Goal: Task Accomplishment & Management: Manage account settings

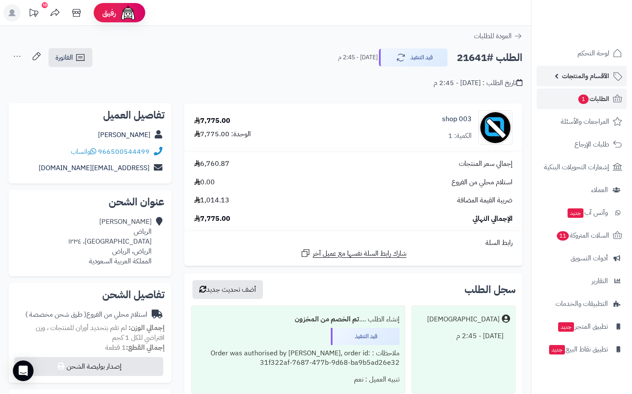
click at [589, 81] on span "الأقسام والمنتجات" at bounding box center [585, 76] width 47 height 12
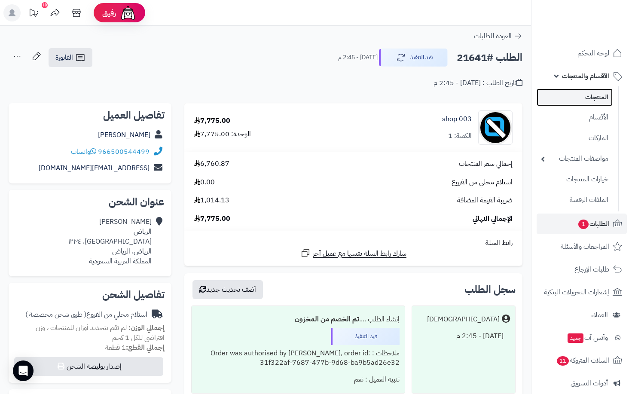
click at [595, 99] on link "المنتجات" at bounding box center [574, 97] width 76 height 18
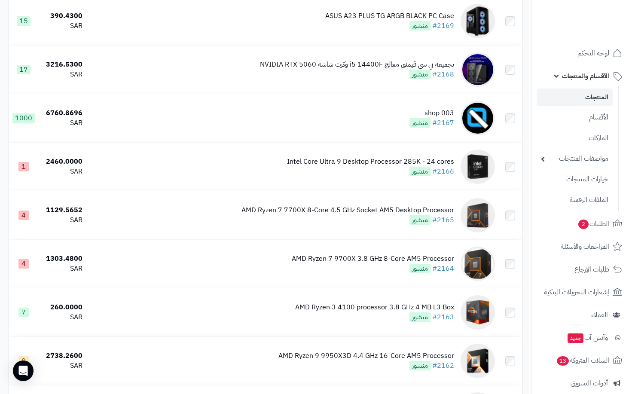
scroll to position [2404, 0]
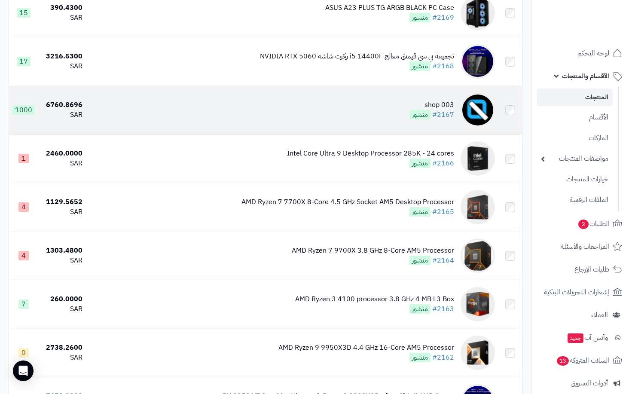
click at [377, 116] on td "shop 003 #2167 منشور" at bounding box center [292, 110] width 412 height 48
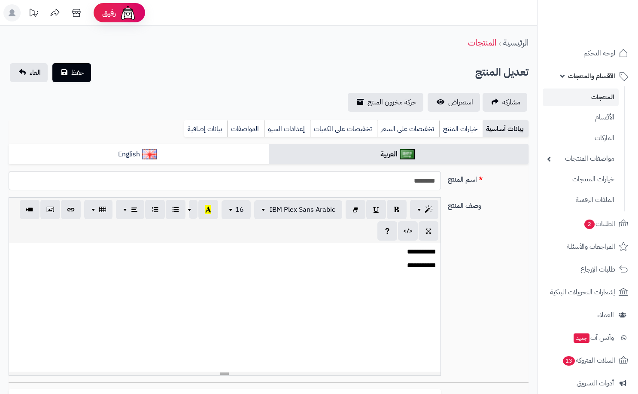
select select
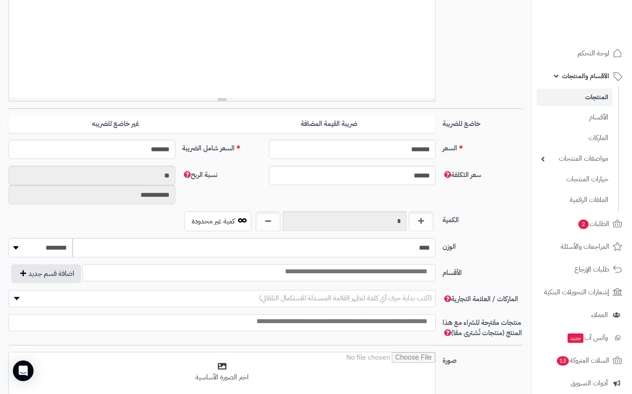
scroll to position [301, 0]
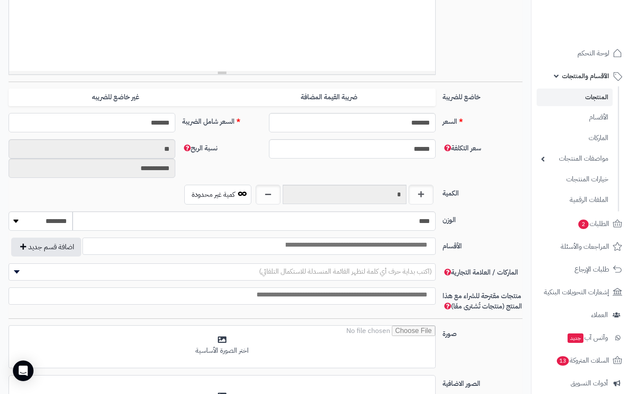
click at [127, 124] on input "*******" at bounding box center [92, 122] width 167 height 19
type input "****"
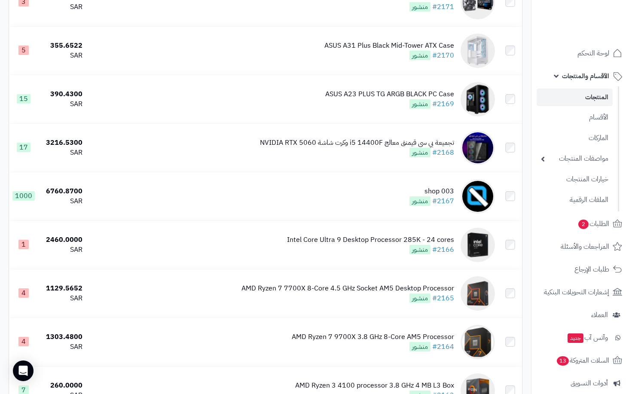
scroll to position [2392, 0]
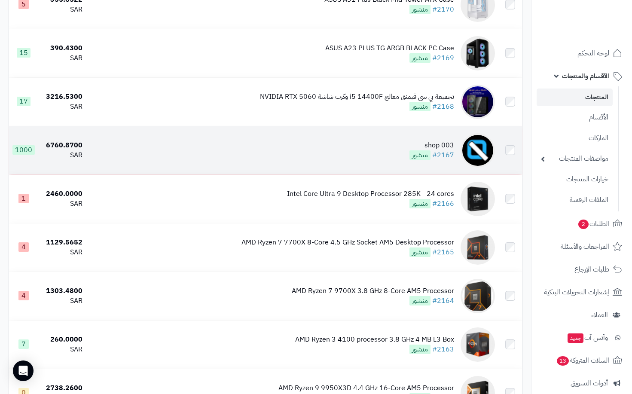
click at [379, 156] on td "shop 003 #2167 منشور" at bounding box center [292, 150] width 412 height 48
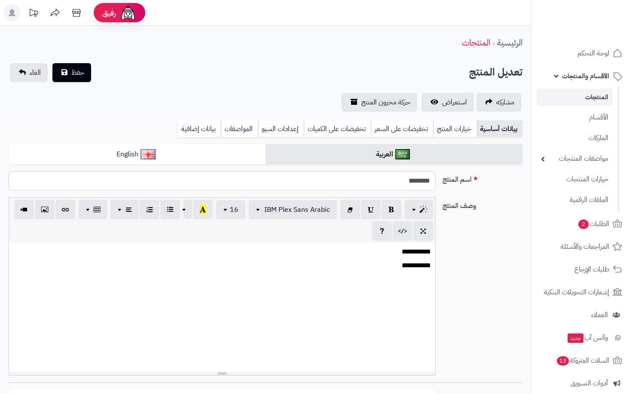
select select
click at [439, 101] on link "استعراض" at bounding box center [447, 102] width 52 height 19
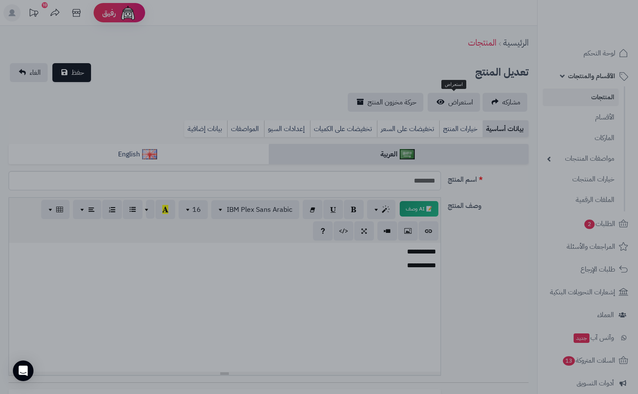
click at [498, 240] on div at bounding box center [319, 197] width 638 height 394
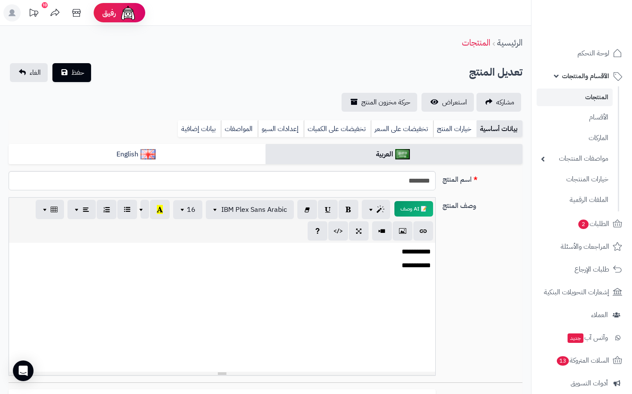
click at [590, 92] on link "المنتجات" at bounding box center [574, 97] width 76 height 18
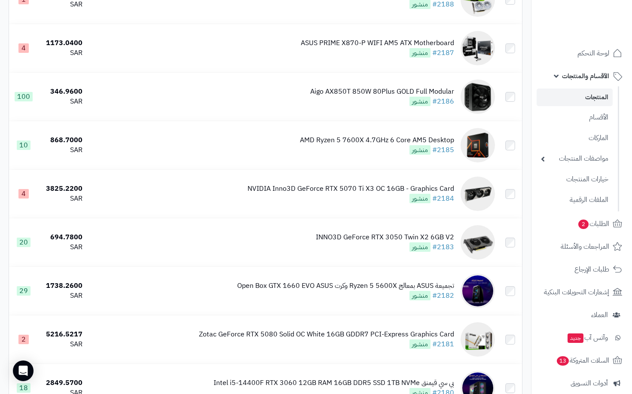
scroll to position [4669, 0]
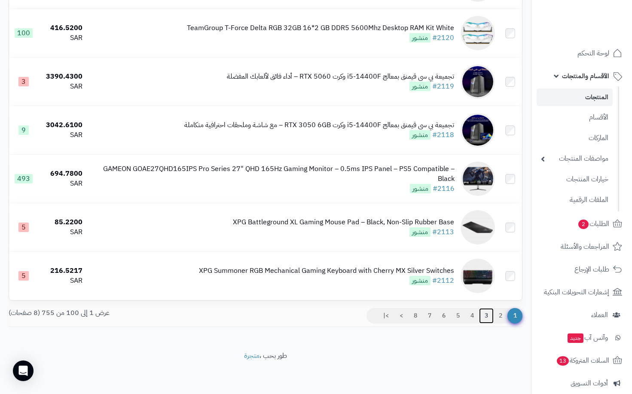
click at [486, 317] on link "3" at bounding box center [486, 315] width 15 height 15
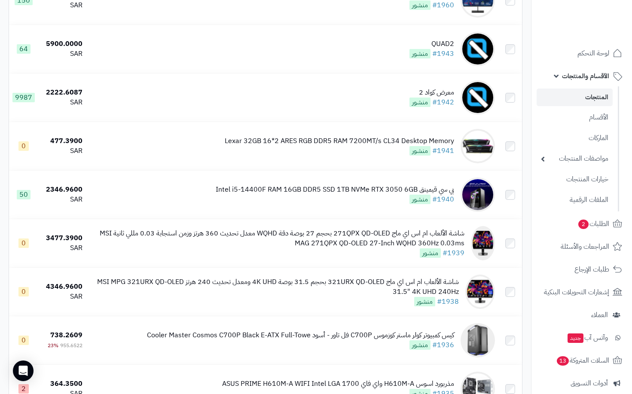
scroll to position [1052, 0]
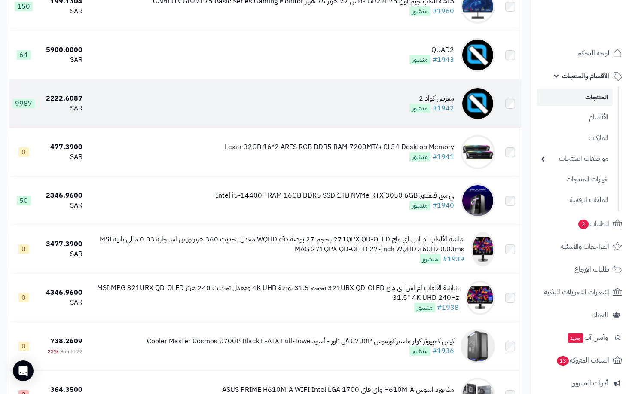
click at [390, 100] on td "معرض كواد 2 #1942 منشور" at bounding box center [292, 103] width 412 height 48
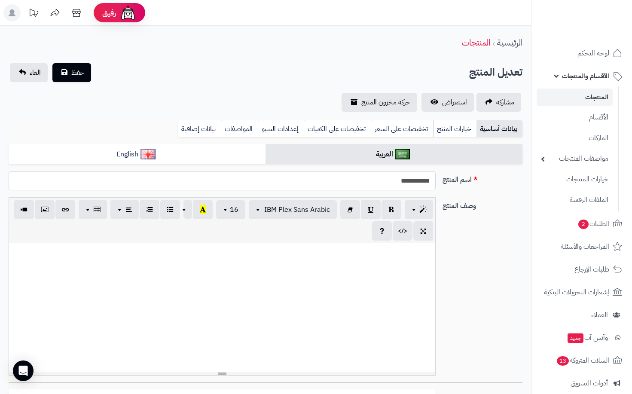
select select
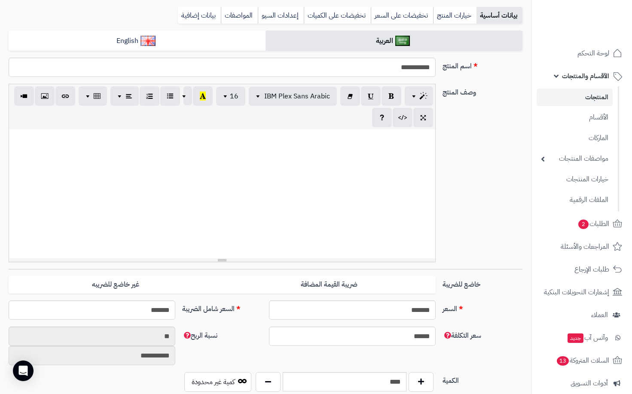
scroll to position [129, 0]
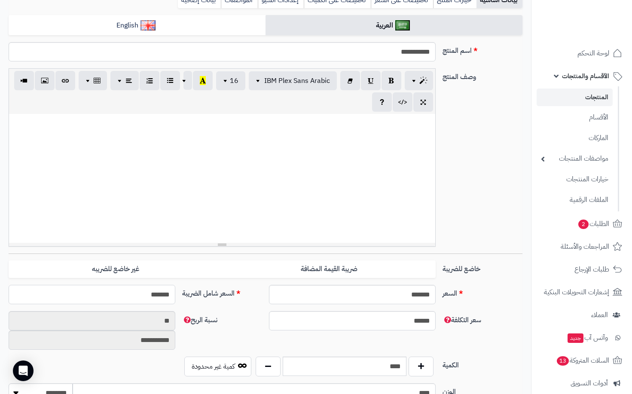
click at [132, 297] on input "*******" at bounding box center [92, 294] width 167 height 19
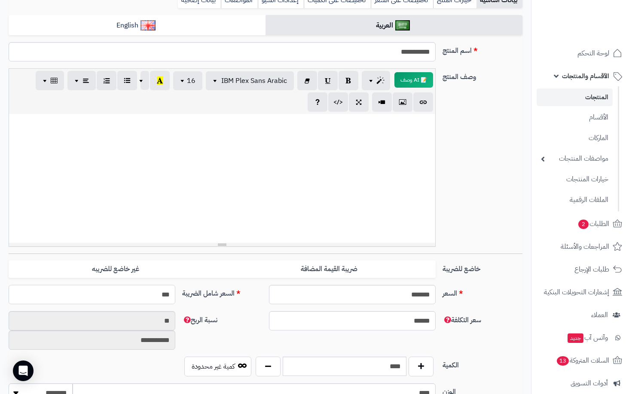
type input "****"
type input "**********"
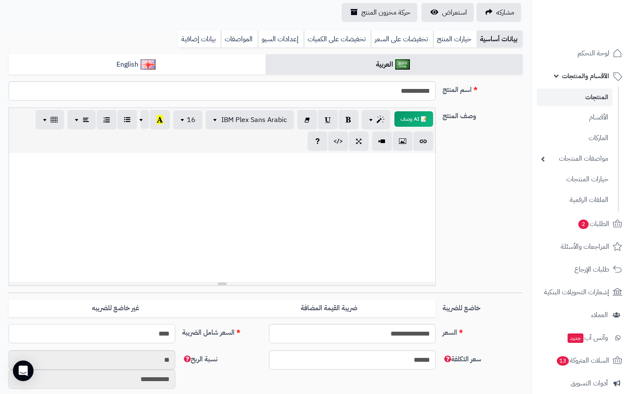
scroll to position [0, 0]
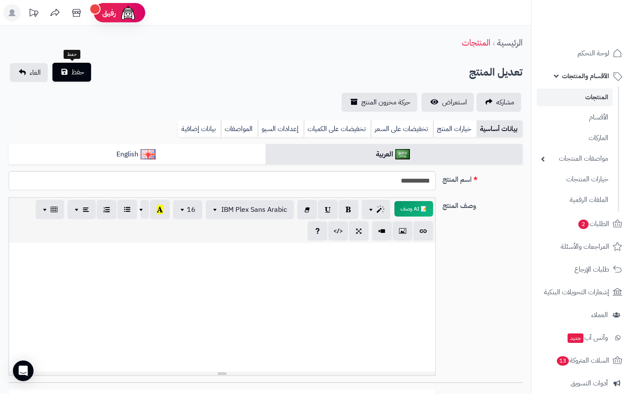
type input "****"
click at [82, 72] on span "حفظ" at bounding box center [77, 72] width 13 height 10
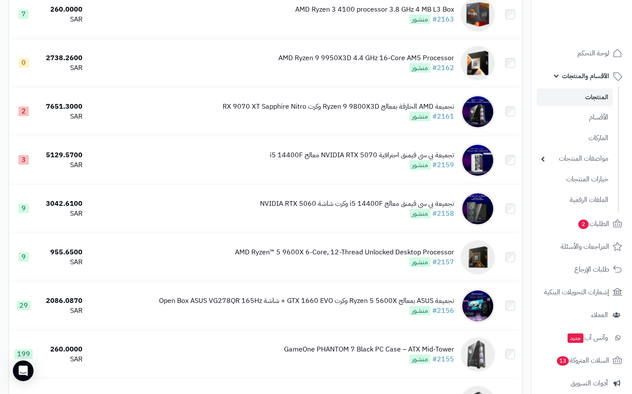
scroll to position [4697, 0]
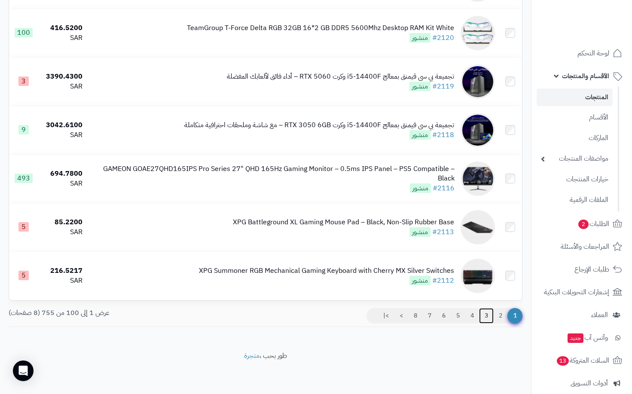
click at [488, 312] on link "3" at bounding box center [486, 315] width 15 height 15
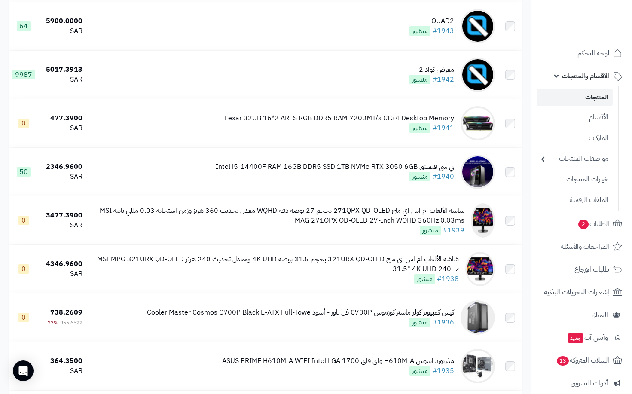
scroll to position [1127, 0]
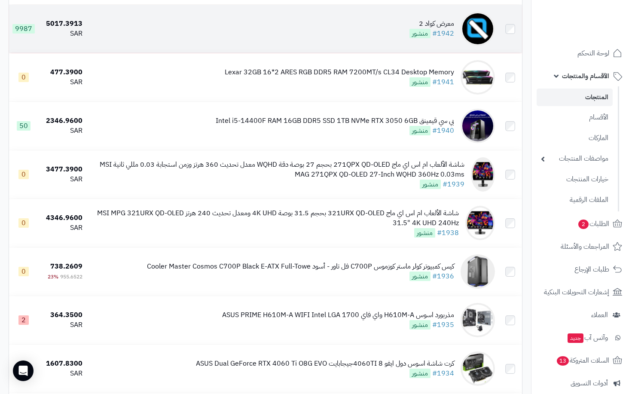
click at [394, 43] on td "معرض كواد 2 #1942 منشور" at bounding box center [292, 29] width 412 height 48
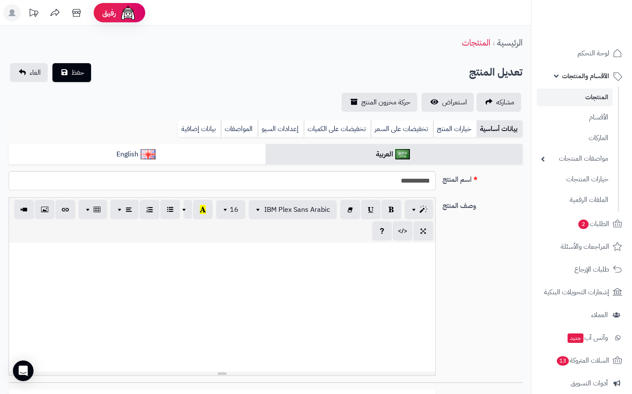
select select
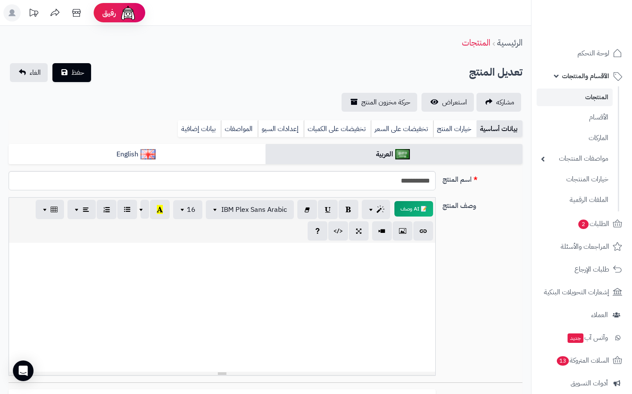
click at [579, 81] on span "الأقسام والمنتجات" at bounding box center [585, 76] width 47 height 12
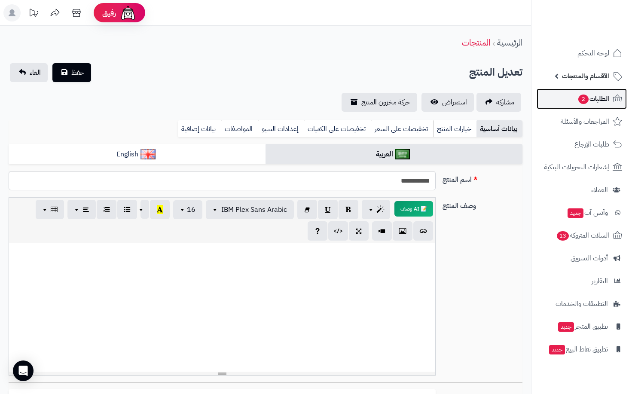
click at [588, 100] on span "الطلبات 2" at bounding box center [593, 99] width 32 height 12
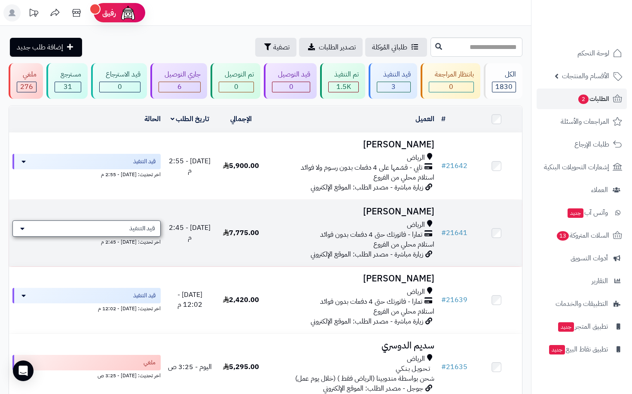
click at [147, 226] on span "قيد التنفيذ" at bounding box center [142, 228] width 26 height 9
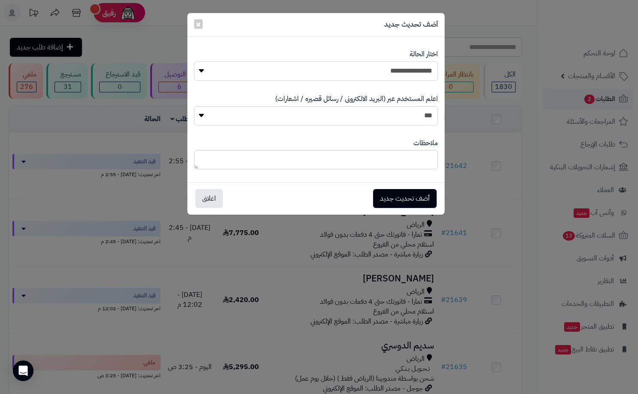
click at [421, 75] on select "**********" at bounding box center [316, 70] width 244 height 19
select select "*"
click at [194, 61] on select "**********" at bounding box center [316, 70] width 244 height 19
click at [405, 203] on button "أضف تحديث جديد" at bounding box center [405, 197] width 64 height 19
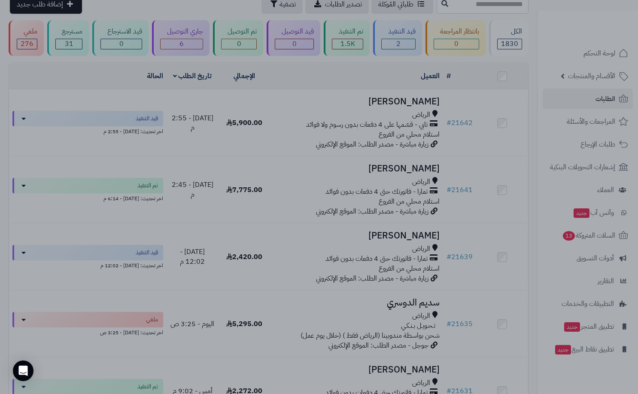
click at [512, 216] on div at bounding box center [319, 197] width 638 height 394
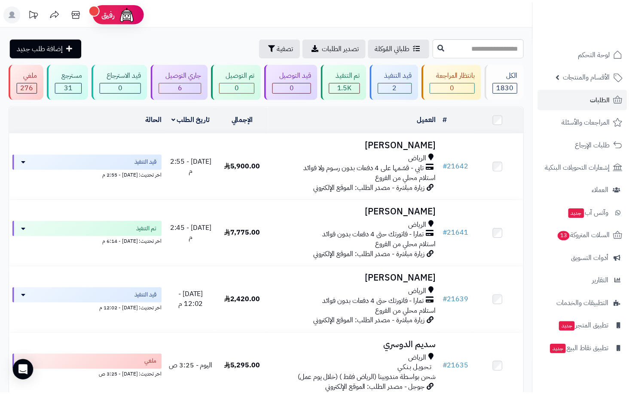
scroll to position [43, 0]
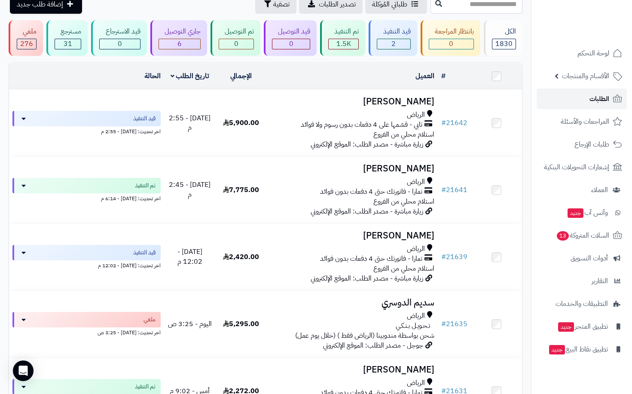
click at [590, 98] on span "الطلبات" at bounding box center [599, 99] width 20 height 12
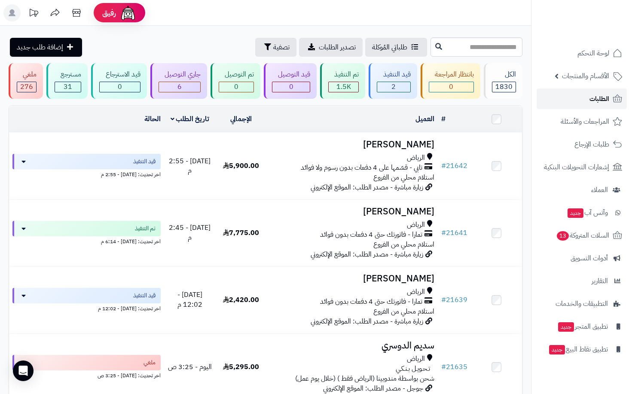
click at [603, 103] on span "الطلبات" at bounding box center [599, 99] width 20 height 12
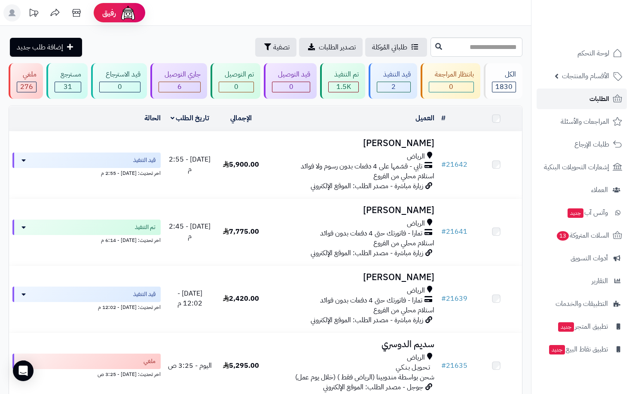
click at [603, 103] on span "الطلبات" at bounding box center [599, 99] width 20 height 12
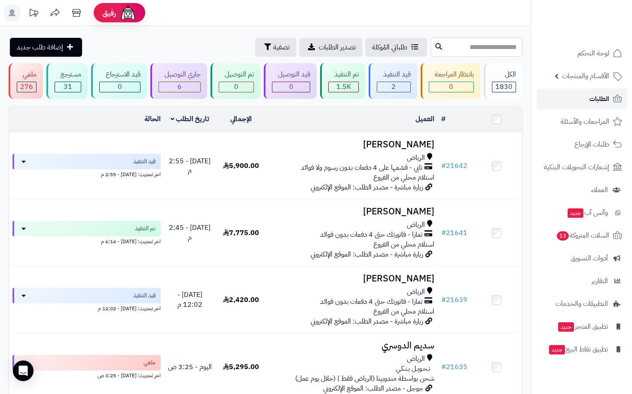
click at [604, 100] on span "الطلبات" at bounding box center [599, 99] width 20 height 12
click at [559, 237] on span "13" at bounding box center [562, 235] width 12 height 9
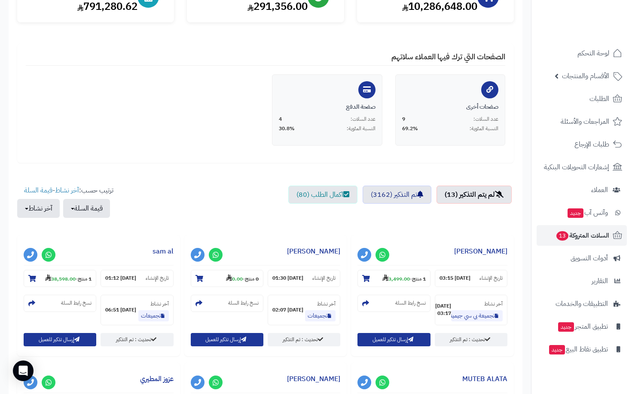
scroll to position [258, 0]
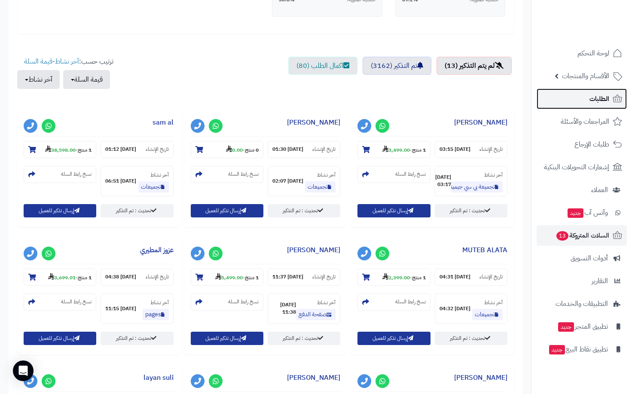
click at [601, 101] on span "الطلبات" at bounding box center [599, 99] width 20 height 12
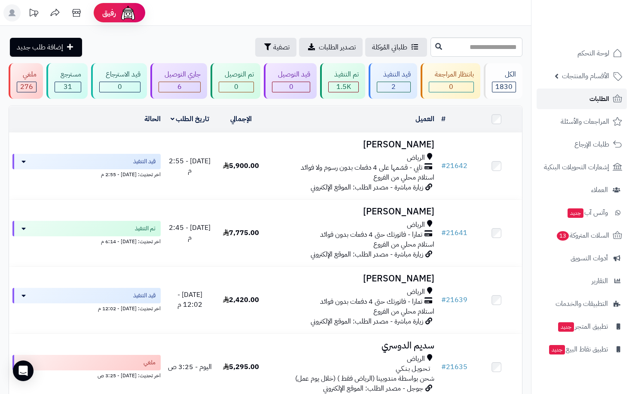
click at [584, 100] on link "الطلبات" at bounding box center [581, 98] width 90 height 21
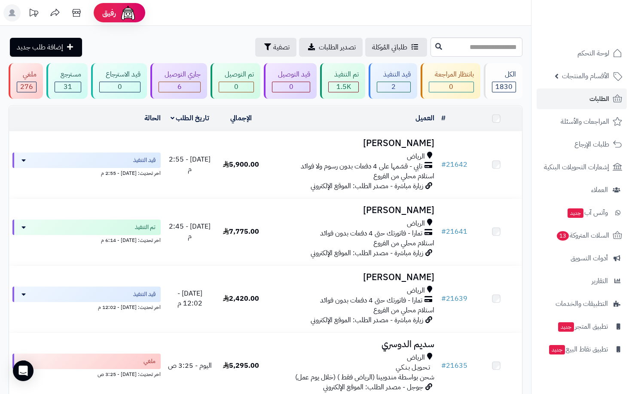
click at [586, 96] on link "الطلبات" at bounding box center [581, 98] width 90 height 21
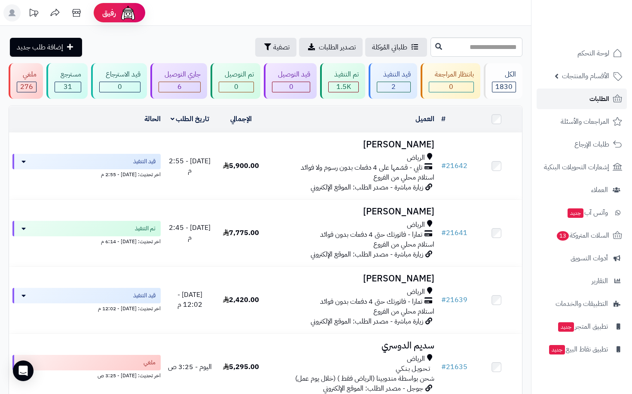
click at [586, 96] on link "الطلبات" at bounding box center [581, 98] width 90 height 21
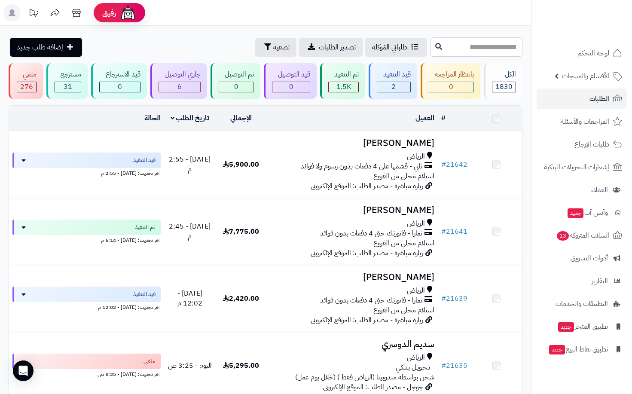
click at [586, 96] on link "الطلبات" at bounding box center [581, 98] width 90 height 21
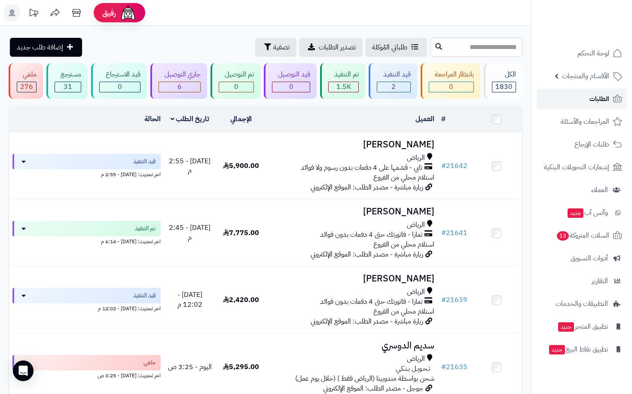
click at [594, 102] on span "الطلبات" at bounding box center [599, 99] width 20 height 12
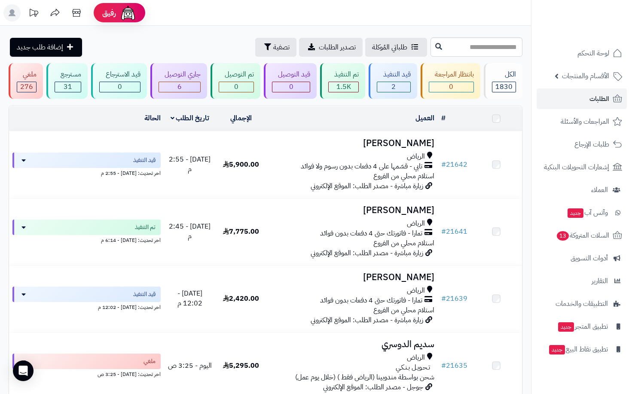
click at [594, 102] on span "الطلبات" at bounding box center [599, 99] width 20 height 12
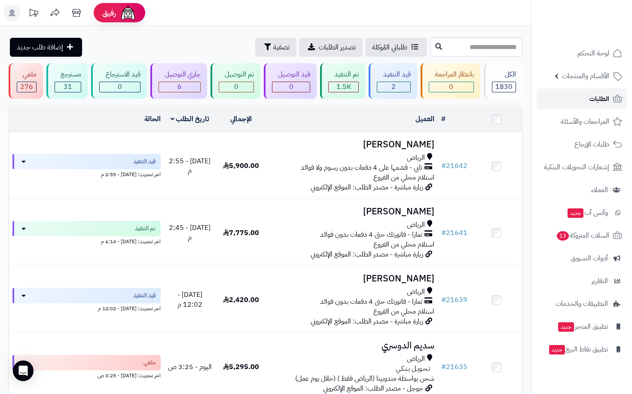
click at [589, 97] on span "الطلبات" at bounding box center [599, 99] width 20 height 12
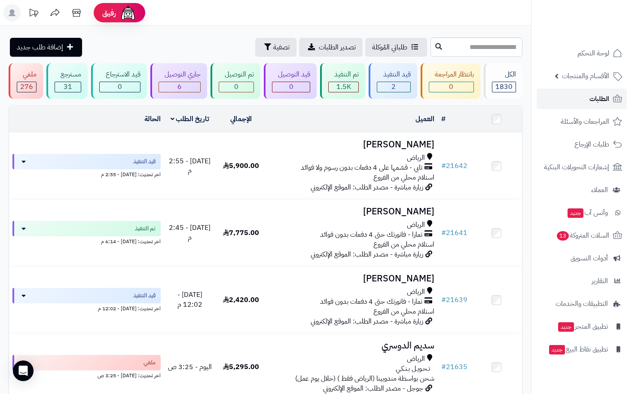
click at [589, 97] on span "الطلبات" at bounding box center [599, 99] width 20 height 12
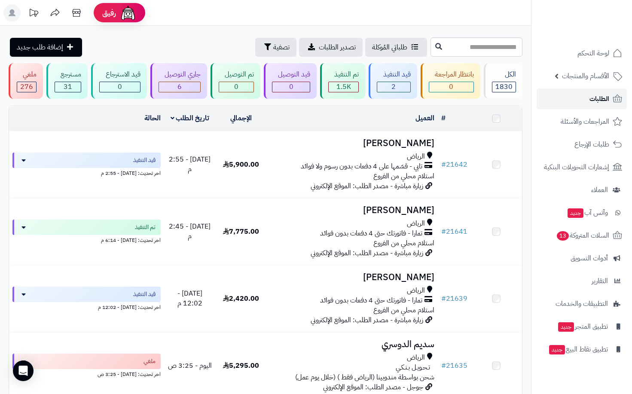
click at [589, 97] on span "الطلبات" at bounding box center [599, 99] width 20 height 12
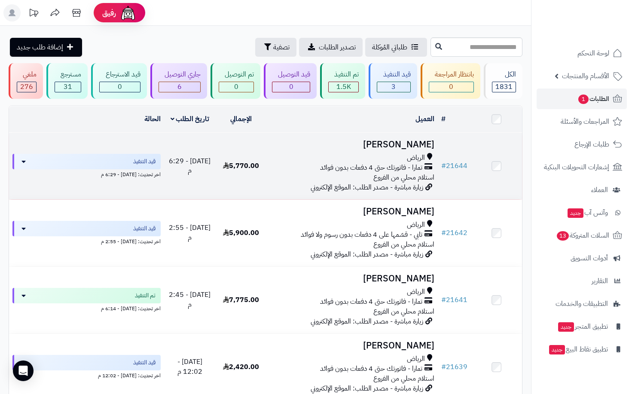
drag, startPoint x: 398, startPoint y: 153, endPoint x: 385, endPoint y: 156, distance: 13.6
click at [398, 153] on div "الرياض" at bounding box center [352, 158] width 164 height 10
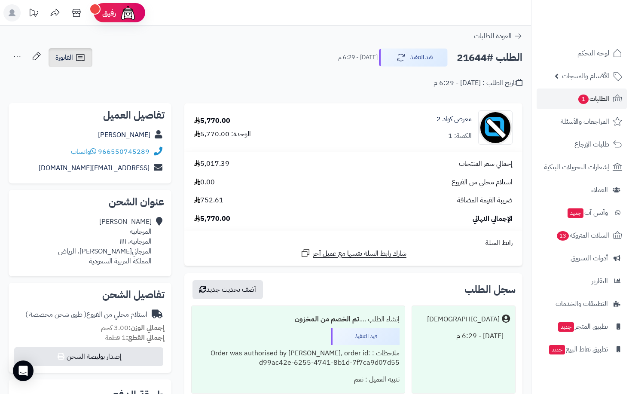
click at [82, 61] on icon at bounding box center [80, 57] width 8 height 7
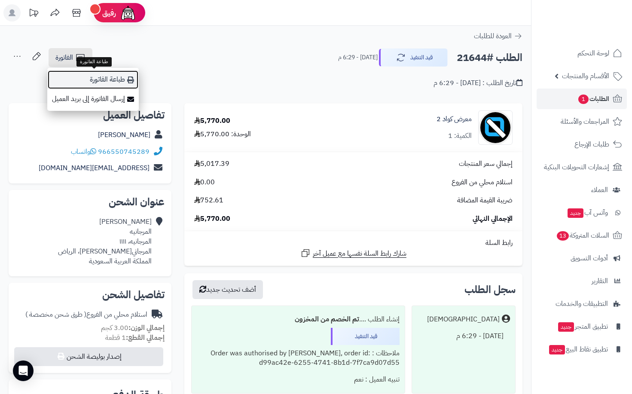
click at [94, 82] on link "طباعة الفاتورة" at bounding box center [92, 79] width 91 height 19
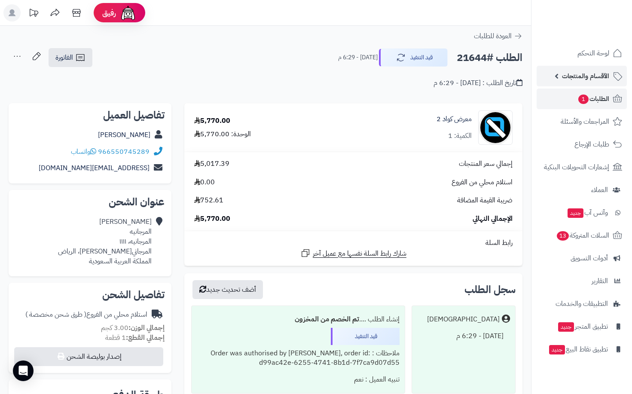
click at [595, 79] on span "الأقسام والمنتجات" at bounding box center [585, 76] width 47 height 12
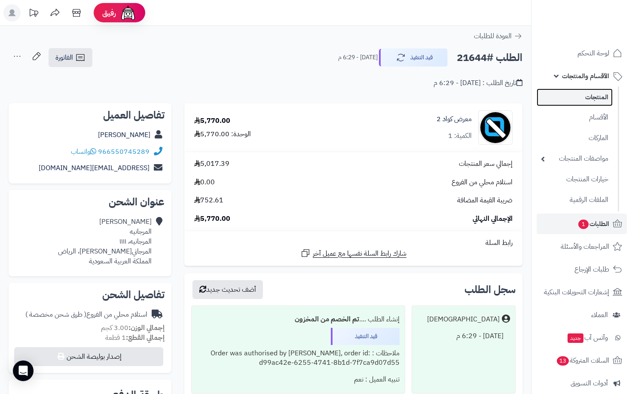
click at [596, 96] on link "المنتجات" at bounding box center [574, 97] width 76 height 18
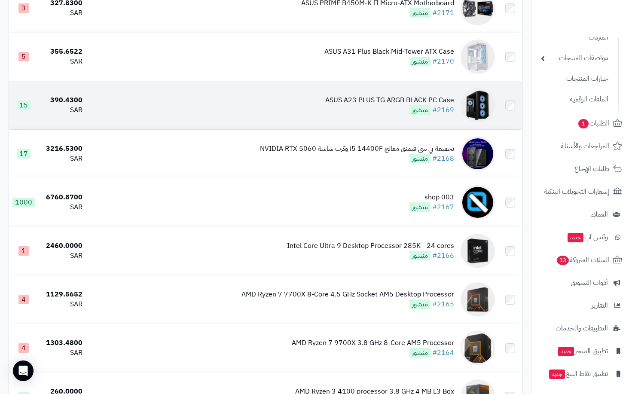
scroll to position [2318, 0]
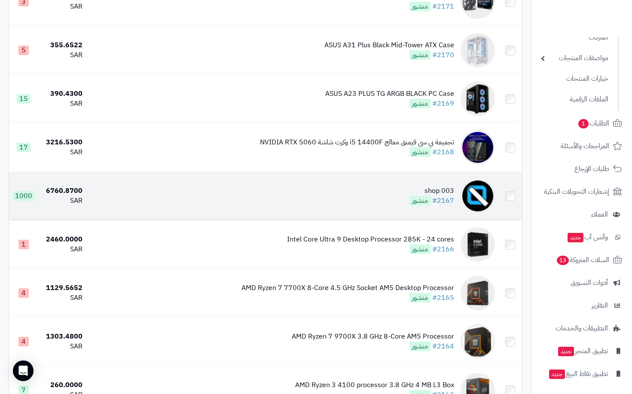
click at [385, 200] on td "shop 003 #2167 منشور" at bounding box center [292, 196] width 412 height 48
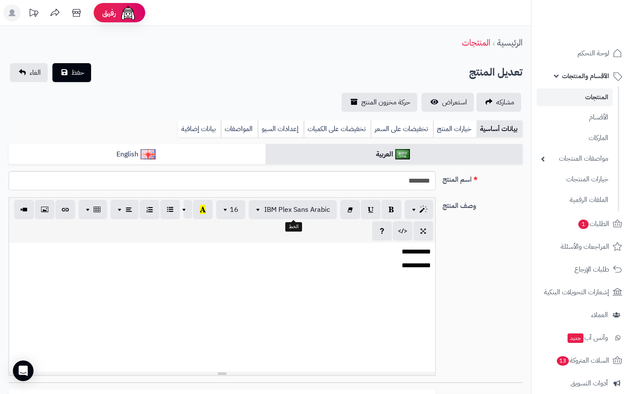
select select
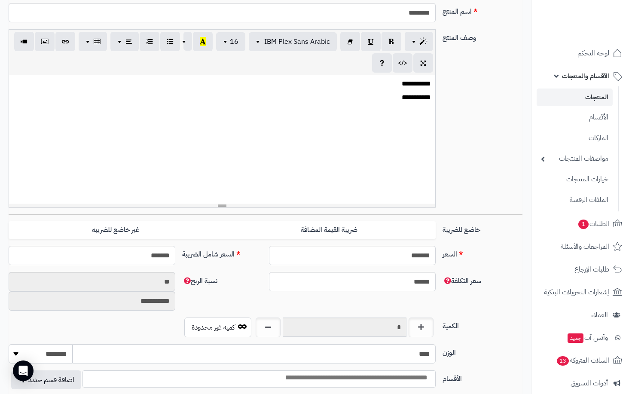
scroll to position [215, 0]
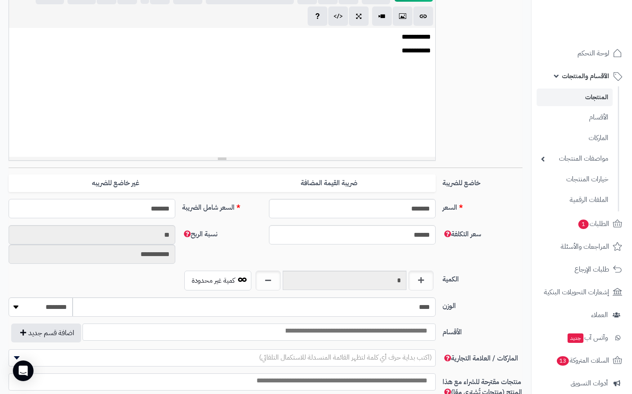
click at [120, 205] on input "*******" at bounding box center [92, 208] width 167 height 19
type input "****"
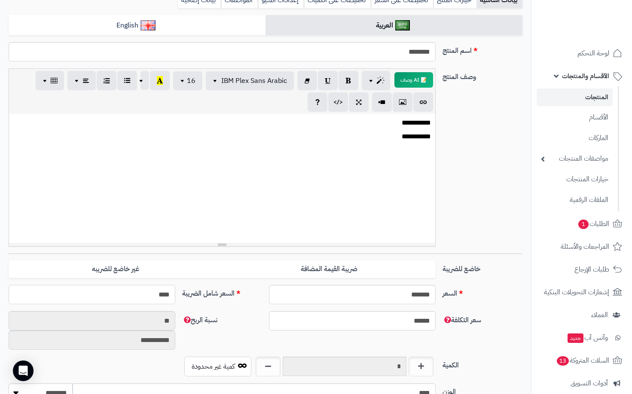
type input "**********"
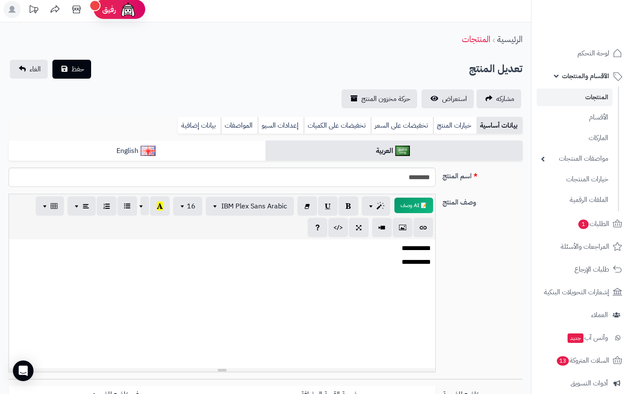
scroll to position [0, 0]
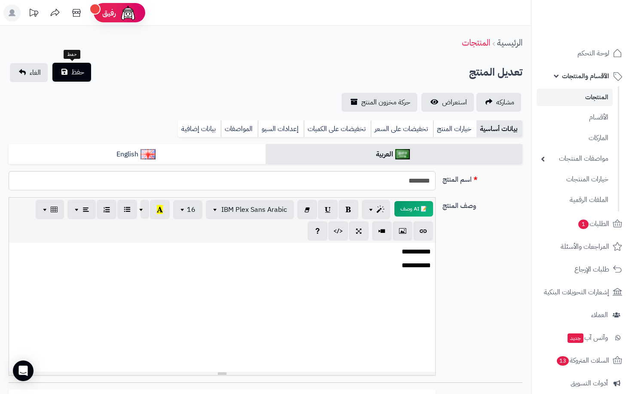
type input "****"
drag, startPoint x: 84, startPoint y: 71, endPoint x: 140, endPoint y: 81, distance: 56.6
click at [83, 71] on span "حفظ" at bounding box center [77, 72] width 13 height 10
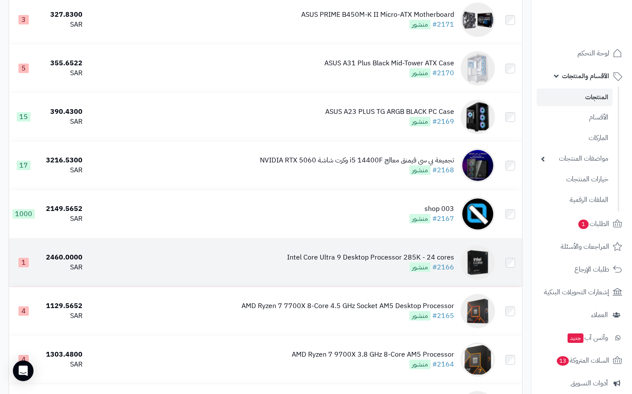
scroll to position [2318, 0]
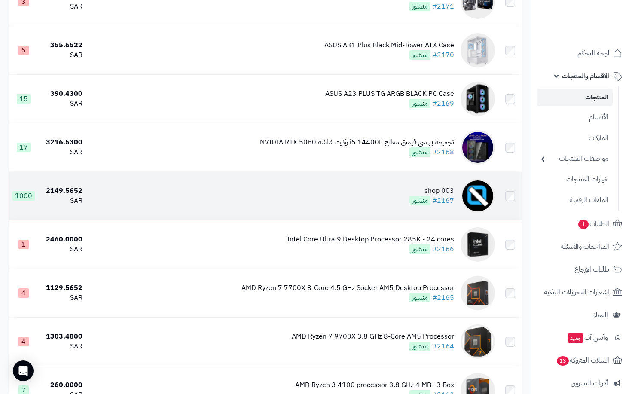
click at [393, 204] on td "shop 003 #2167 منشور" at bounding box center [292, 196] width 412 height 48
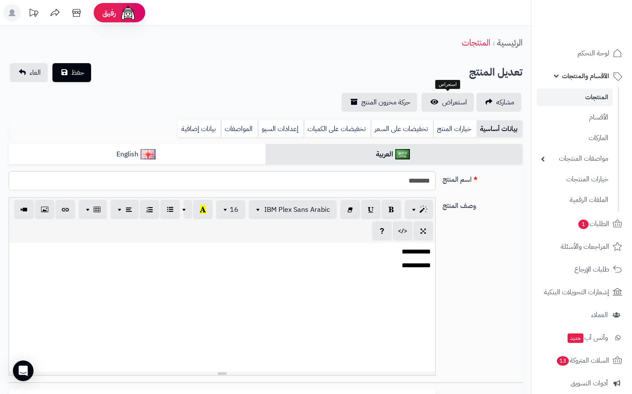
select select
click at [458, 102] on span "استعراض" at bounding box center [454, 102] width 25 height 10
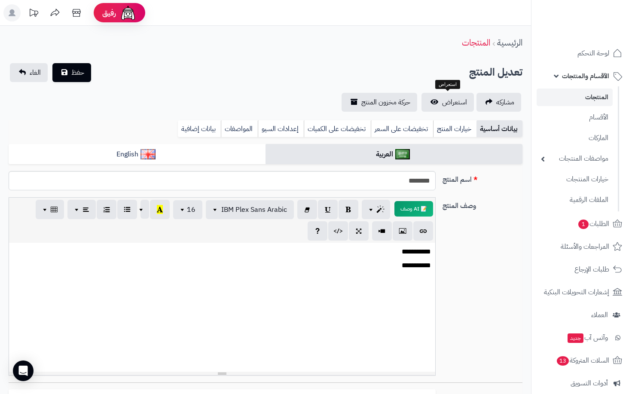
click at [581, 97] on link "المنتجات" at bounding box center [574, 97] width 76 height 18
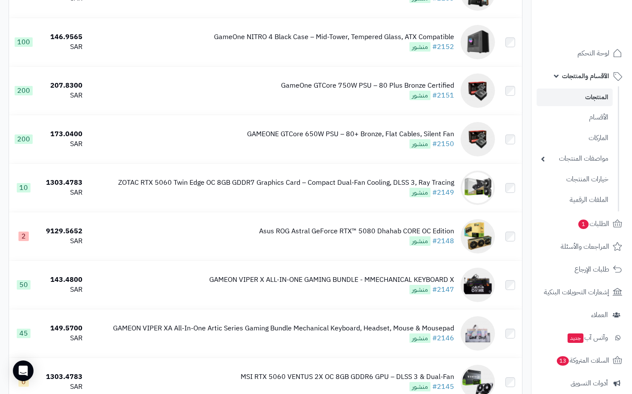
scroll to position [4669, 0]
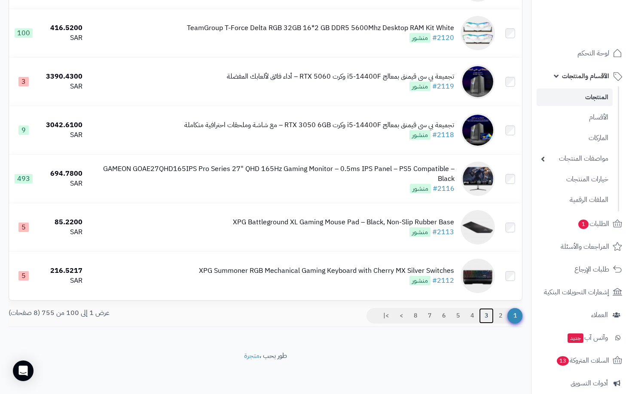
click at [486, 317] on link "3" at bounding box center [486, 315] width 15 height 15
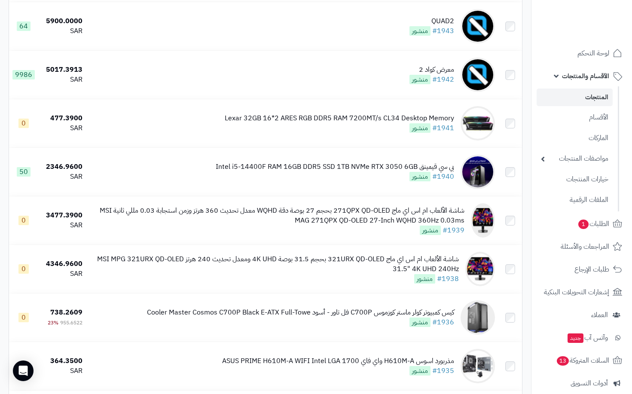
scroll to position [1052, 0]
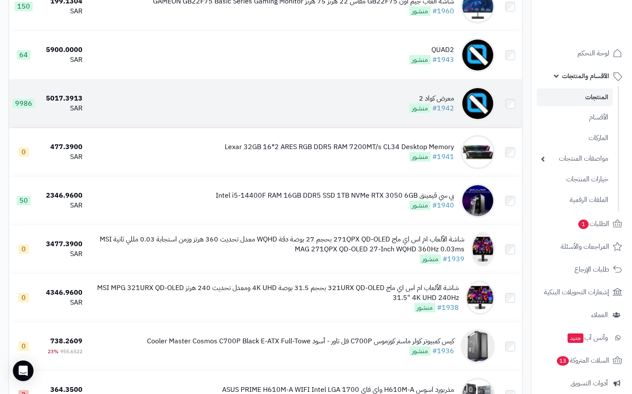
click at [363, 112] on td "معرض كواد 2 #1942 منشور" at bounding box center [292, 103] width 412 height 48
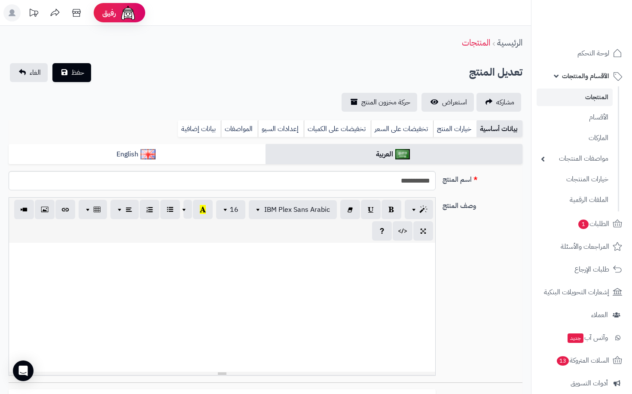
select select
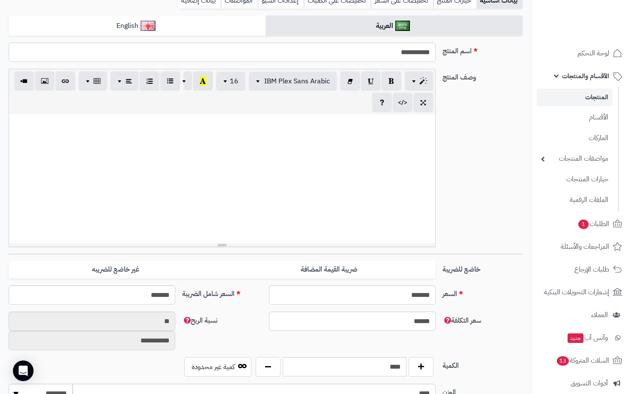
scroll to position [129, 0]
drag, startPoint x: 134, startPoint y: 296, endPoint x: 148, endPoint y: 310, distance: 19.4
click at [134, 297] on input "*******" at bounding box center [92, 294] width 167 height 19
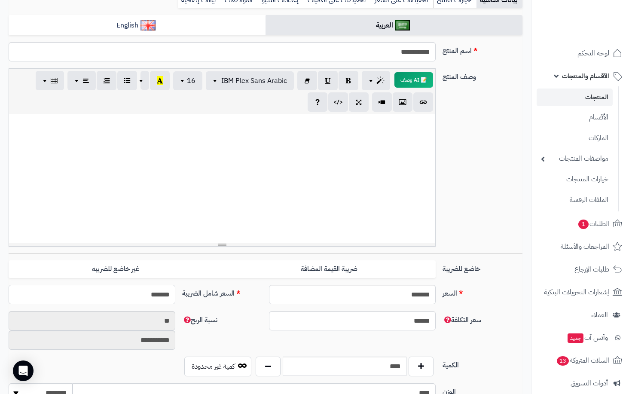
click at [97, 289] on input "*******" at bounding box center [92, 294] width 167 height 19
type input "****"
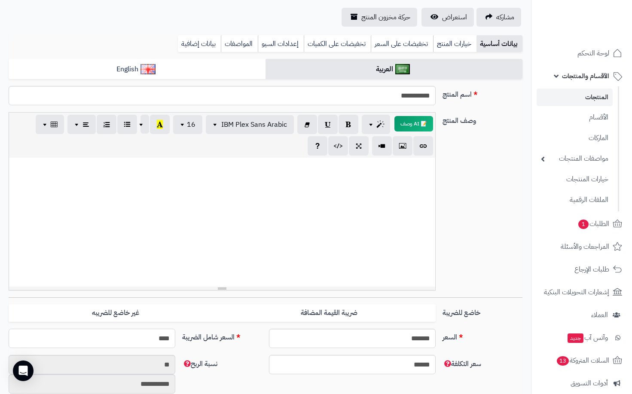
scroll to position [43, 0]
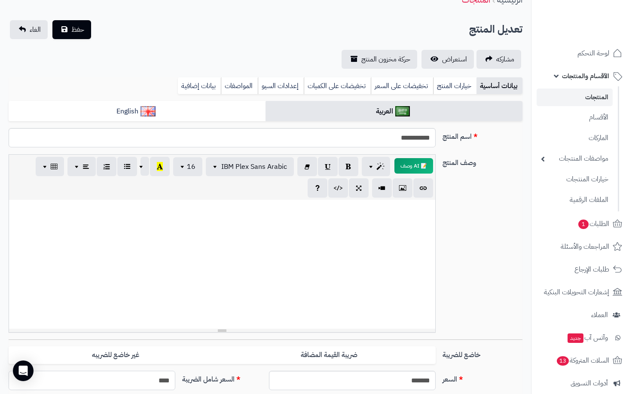
type input "**********"
type input "****"
click at [91, 28] on div "تعديل المنتج حفظ الغاء" at bounding box center [265, 29] width 513 height 19
click at [85, 29] on button "حفظ" at bounding box center [71, 29] width 39 height 19
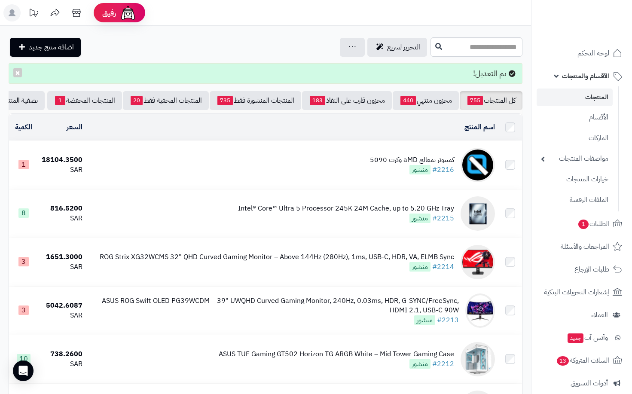
click at [586, 98] on link "المنتجات" at bounding box center [574, 97] width 76 height 18
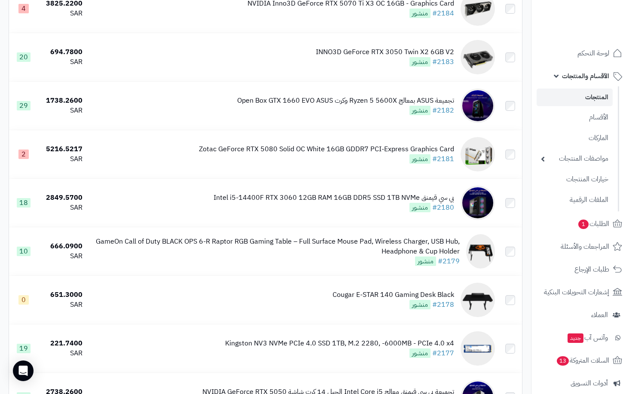
scroll to position [4669, 0]
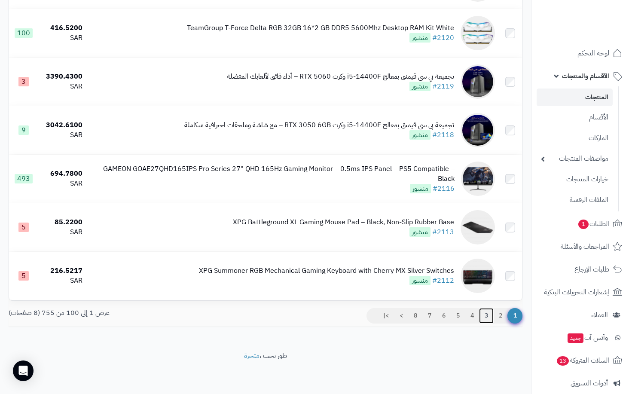
drag, startPoint x: 487, startPoint y: 314, endPoint x: 493, endPoint y: 313, distance: 6.1
click at [486, 314] on link "3" at bounding box center [486, 315] width 15 height 15
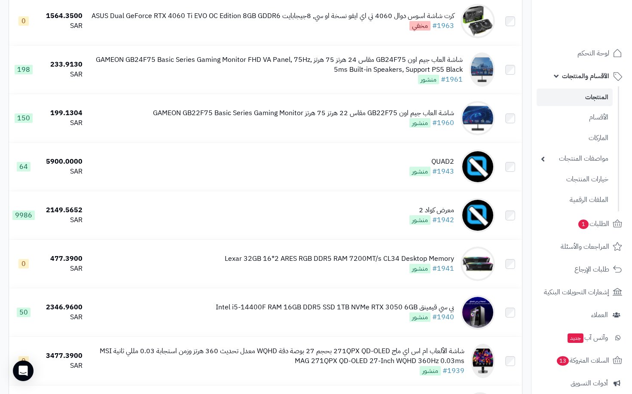
scroll to position [944, 0]
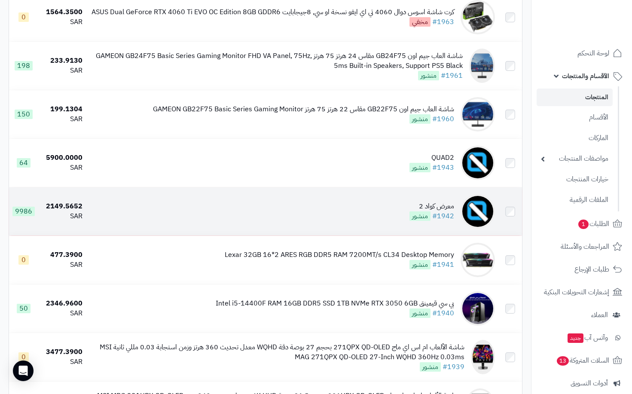
click at [381, 217] on td "معرض كواد 2 #1942 منشور" at bounding box center [292, 211] width 412 height 48
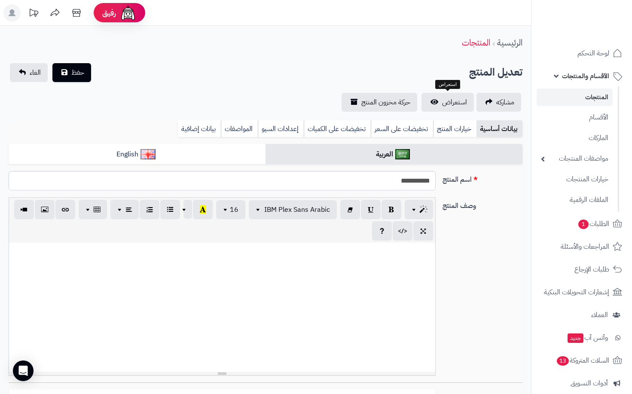
select select
click at [453, 106] on span "استعراض" at bounding box center [454, 102] width 25 height 10
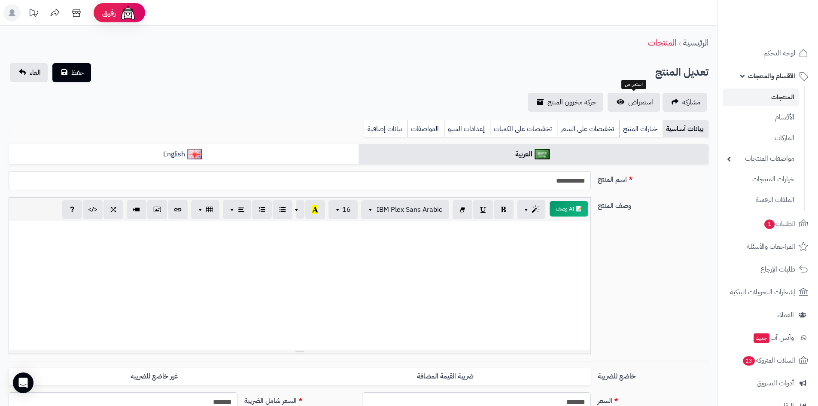
click at [631, 100] on link "المنتجات" at bounding box center [761, 97] width 76 height 18
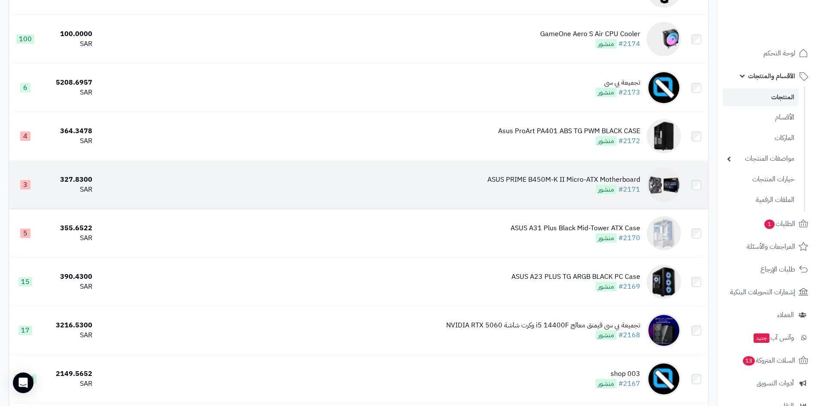
scroll to position [2104, 0]
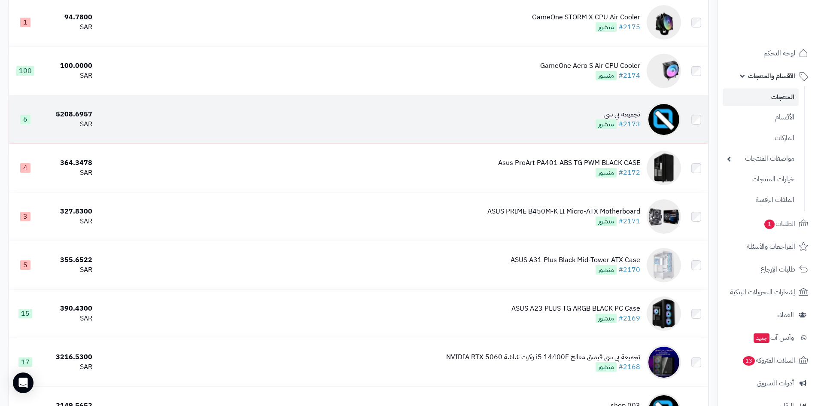
click at [562, 127] on td "تجميعة بي سي #2173 منشور" at bounding box center [390, 119] width 589 height 48
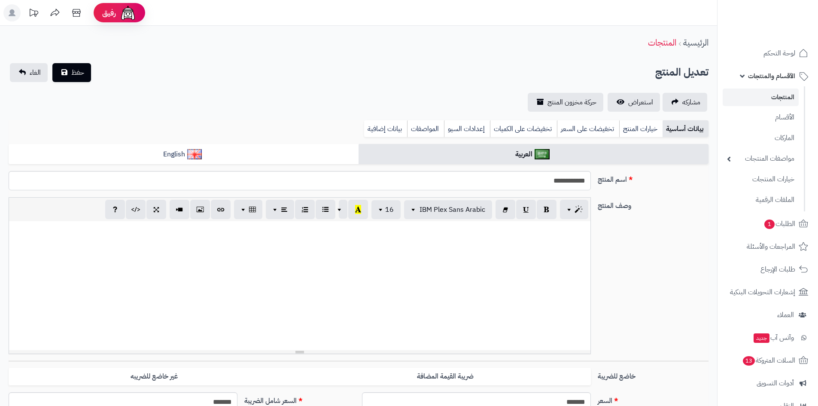
select select
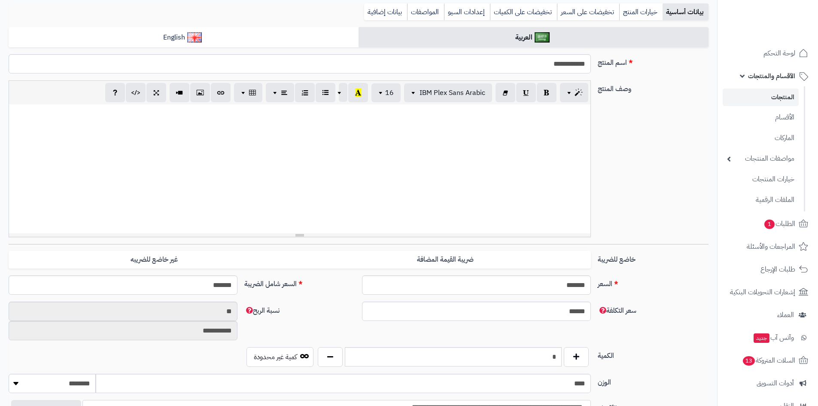
scroll to position [129, 0]
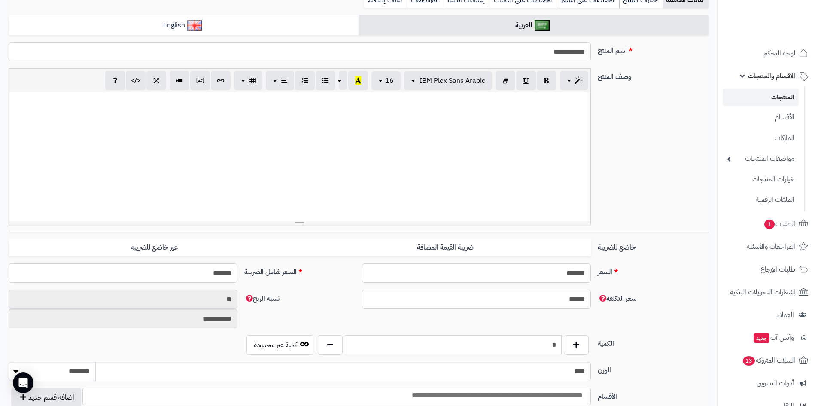
click at [197, 273] on input "*******" at bounding box center [123, 272] width 229 height 19
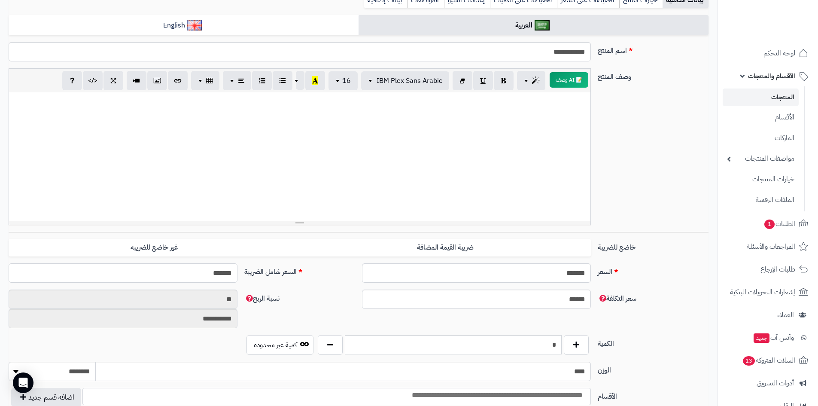
click at [197, 273] on input "*******" at bounding box center [123, 272] width 229 height 19
type input "****"
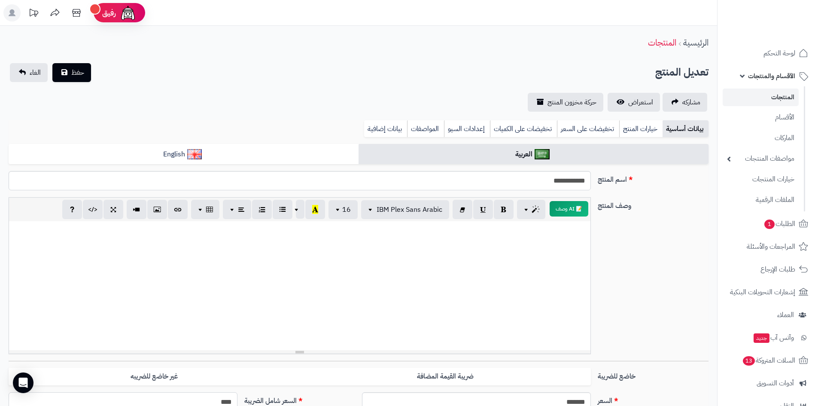
type input "**********"
type input "****"
click at [79, 70] on span "حفظ" at bounding box center [77, 72] width 13 height 10
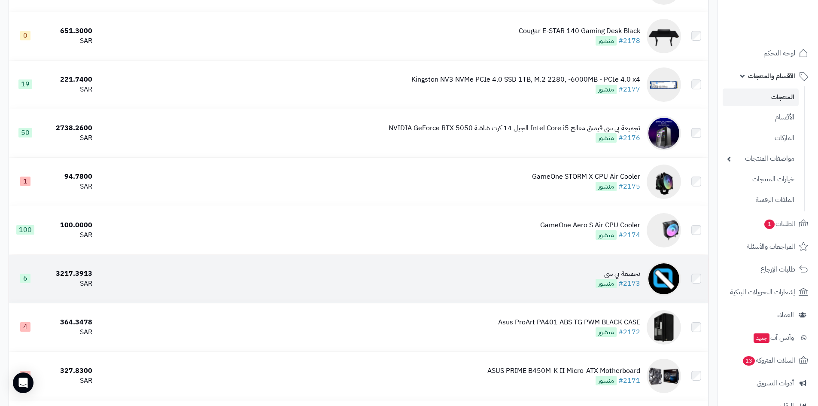
scroll to position [1975, 0]
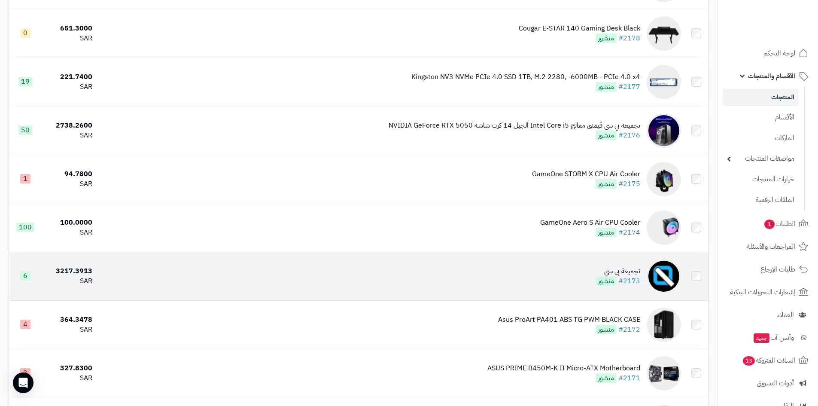
click at [558, 276] on td "تجميعة بي سي #2173 منشور" at bounding box center [390, 276] width 589 height 48
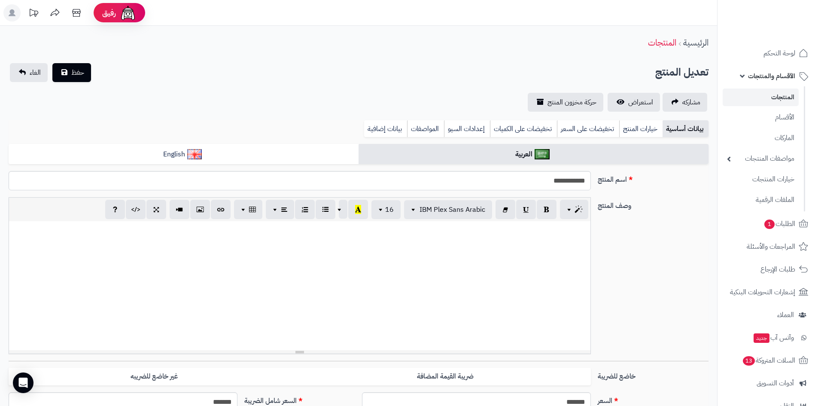
select select
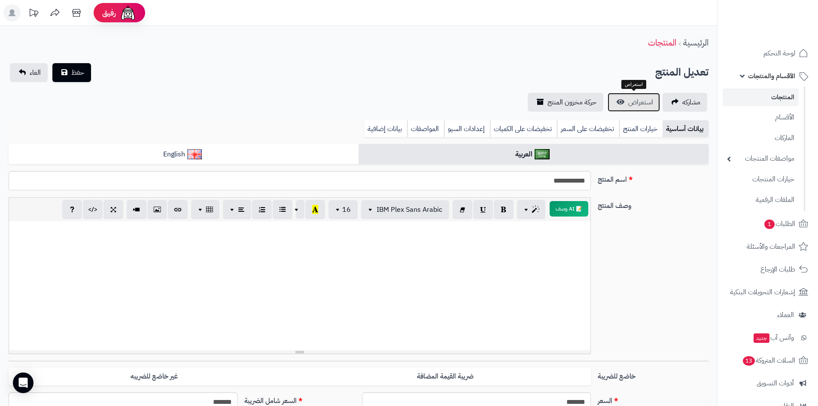
click at [650, 101] on span "استعراض" at bounding box center [640, 102] width 25 height 10
click at [770, 81] on span "الأقسام والمنتجات" at bounding box center [771, 76] width 47 height 12
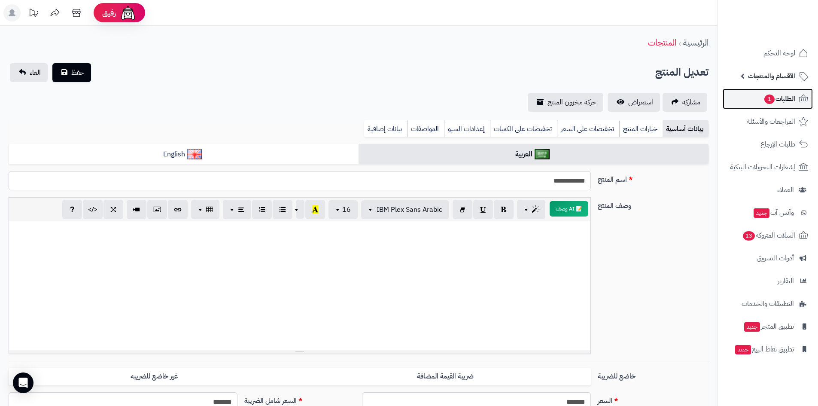
click at [772, 97] on span "1" at bounding box center [769, 98] width 10 height 9
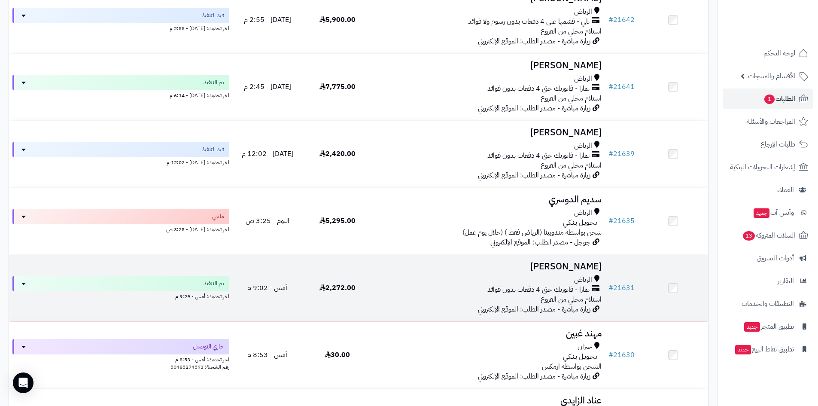
scroll to position [215, 0]
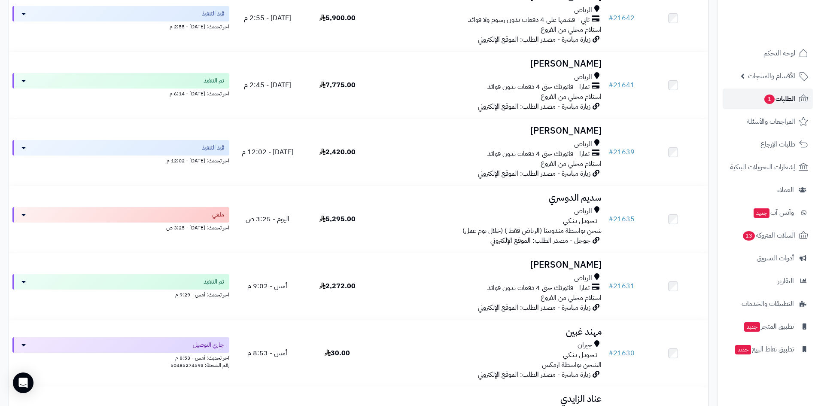
click at [786, 99] on span "الطلبات 1" at bounding box center [779, 99] width 32 height 12
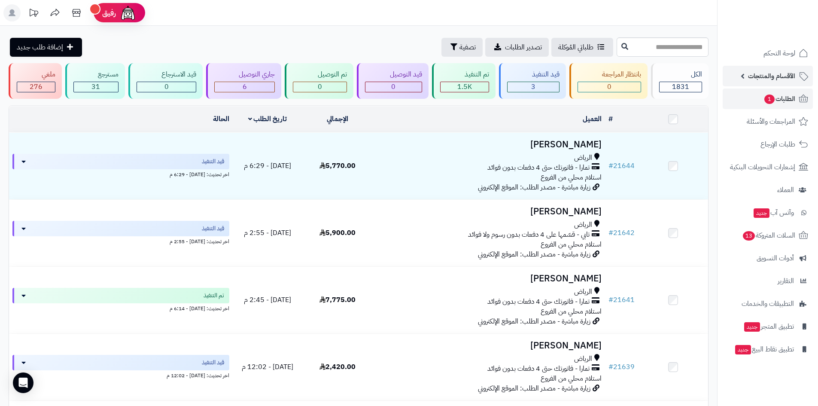
click at [780, 72] on span "الأقسام والمنتجات" at bounding box center [771, 76] width 47 height 12
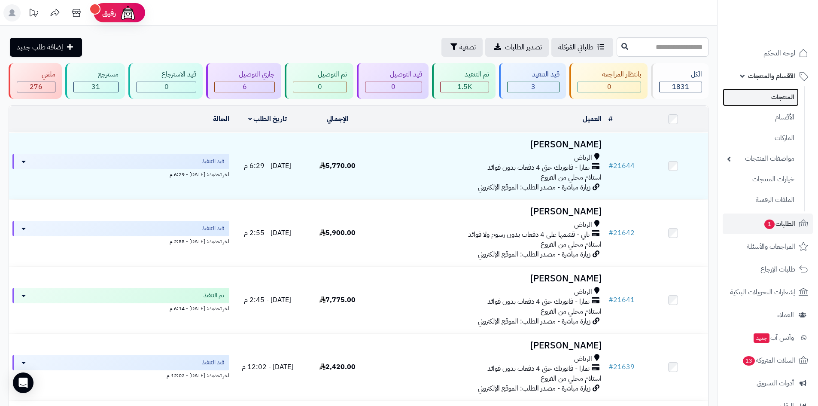
click at [777, 96] on link "المنتجات" at bounding box center [761, 97] width 76 height 18
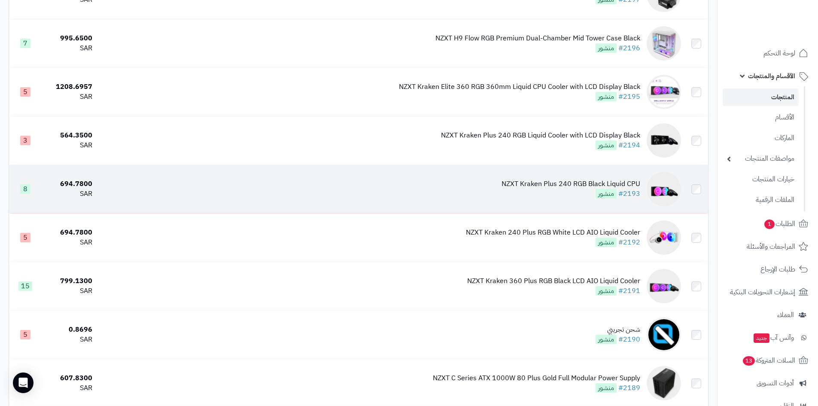
scroll to position [1159, 0]
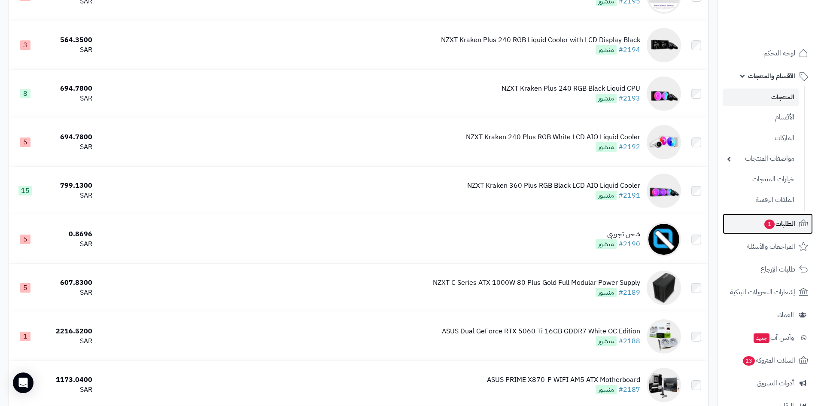
click at [788, 228] on span "الطلبات 1" at bounding box center [779, 224] width 32 height 12
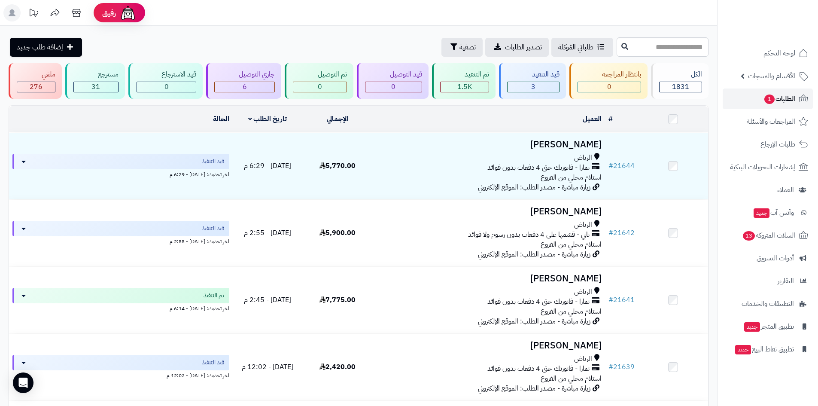
click at [774, 103] on span "الطلبات 1" at bounding box center [779, 99] width 32 height 12
click at [780, 75] on span "الأقسام والمنتجات" at bounding box center [771, 76] width 47 height 12
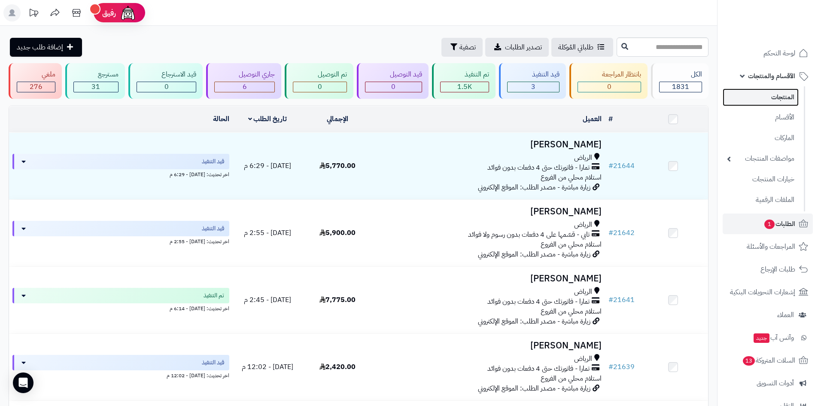
click at [789, 97] on link "المنتجات" at bounding box center [761, 97] width 76 height 18
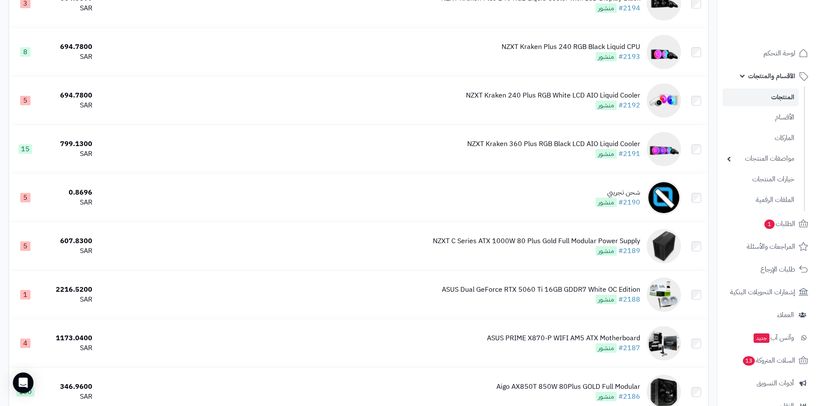
scroll to position [1245, 0]
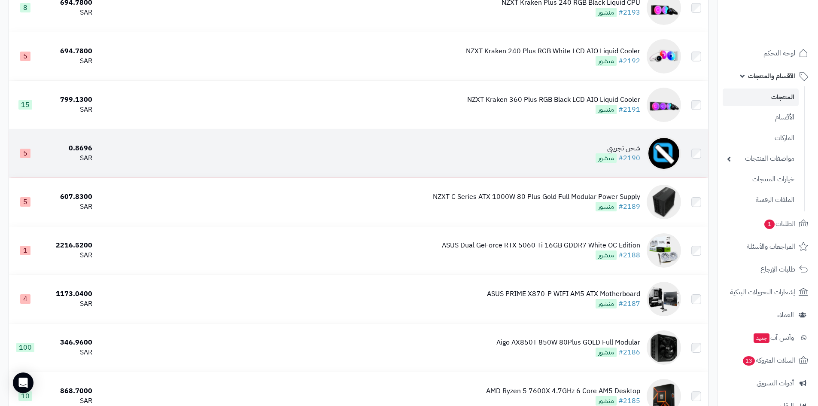
click at [557, 151] on td "شحن تجريبي #2190 منشور" at bounding box center [390, 153] width 589 height 48
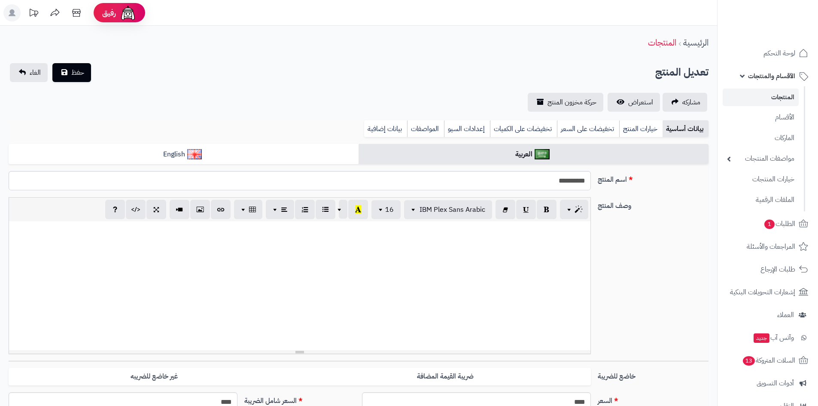
select select
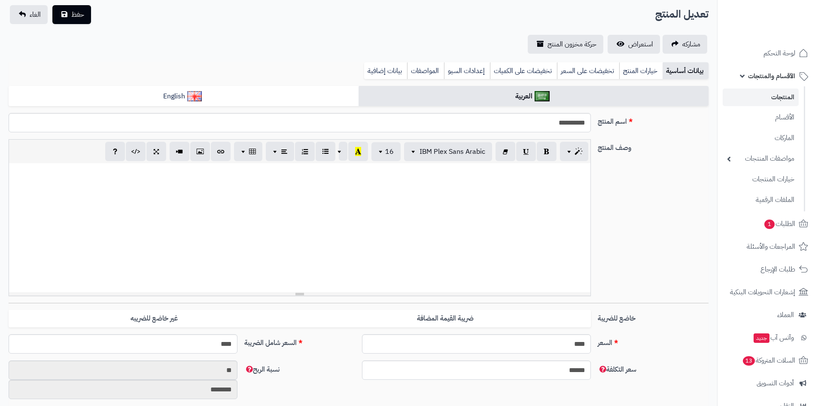
scroll to position [129, 0]
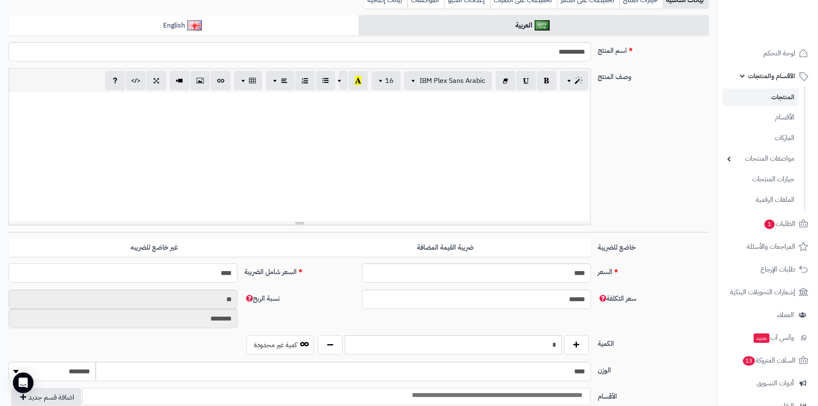
click at [200, 273] on input "****" at bounding box center [123, 272] width 229 height 19
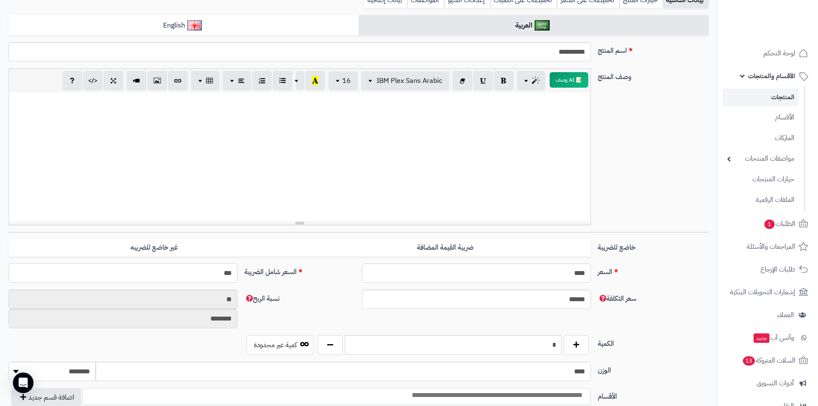
type input "****"
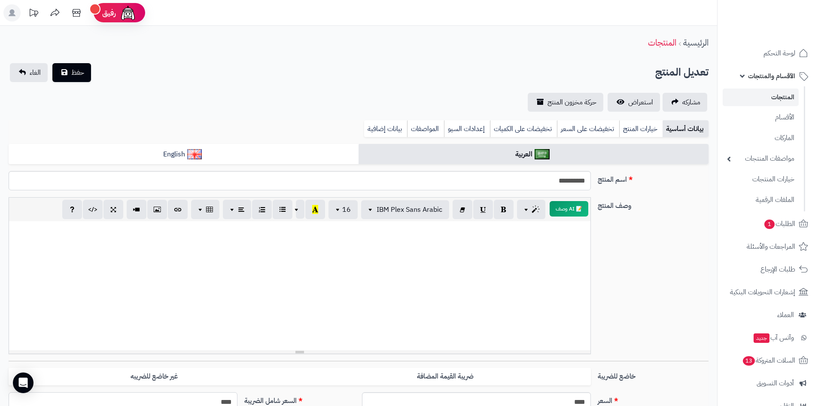
type input "**********"
type input "****"
drag, startPoint x: 81, startPoint y: 70, endPoint x: 181, endPoint y: 85, distance: 101.7
click at [81, 70] on span "حفظ" at bounding box center [77, 72] width 13 height 10
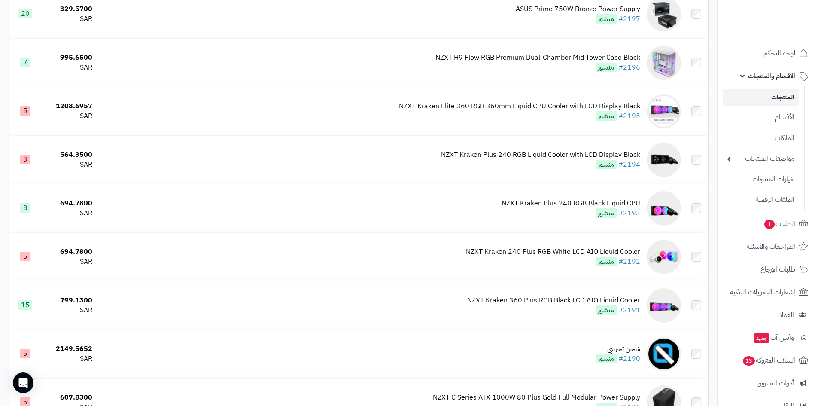
scroll to position [1202, 0]
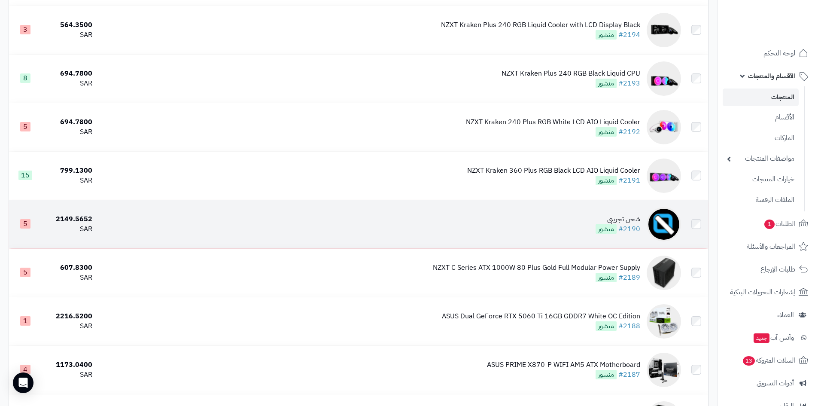
click at [559, 219] on td "شحن تجريبي #2190 منشور" at bounding box center [390, 224] width 589 height 48
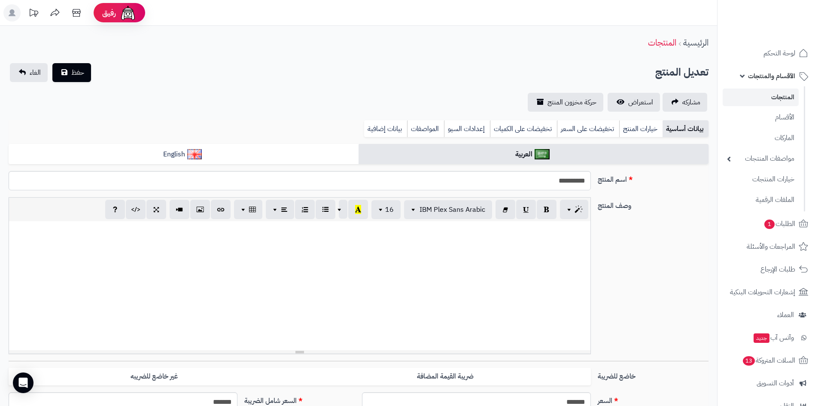
select select
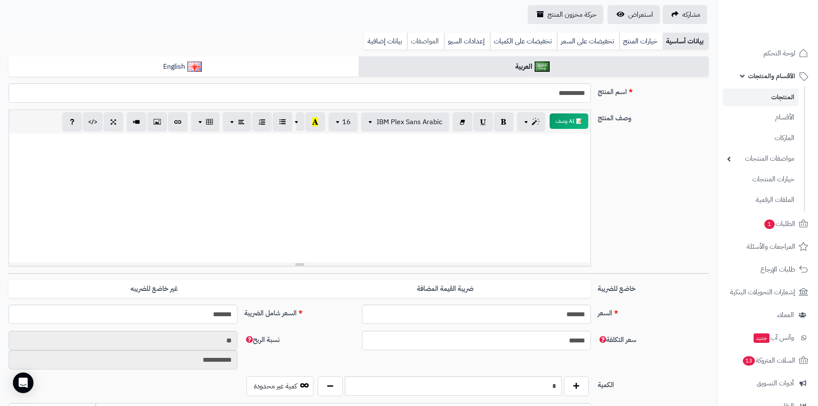
scroll to position [43, 0]
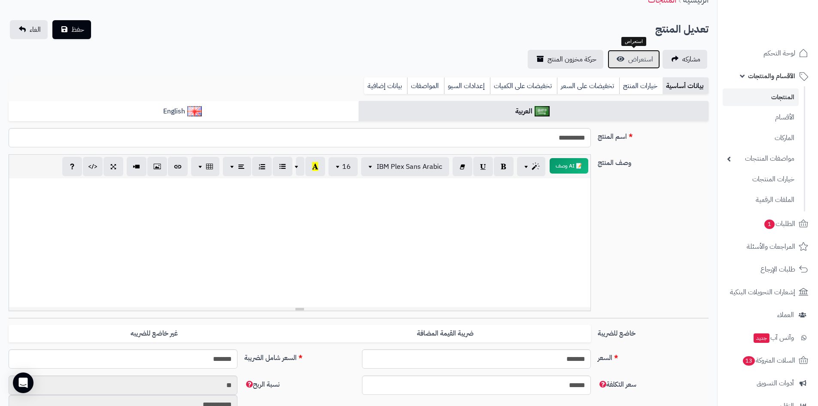
click at [622, 61] on link "استعراض" at bounding box center [633, 59] width 52 height 19
click at [772, 75] on span "الأقسام والمنتجات" at bounding box center [771, 76] width 47 height 12
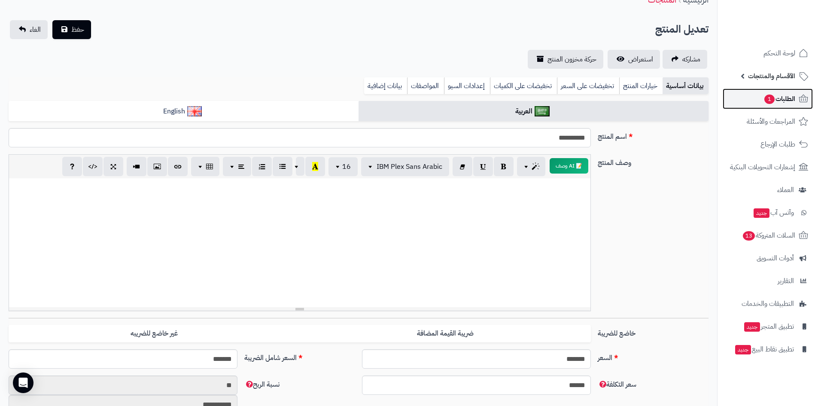
click at [776, 96] on span "الطلبات 1" at bounding box center [779, 99] width 32 height 12
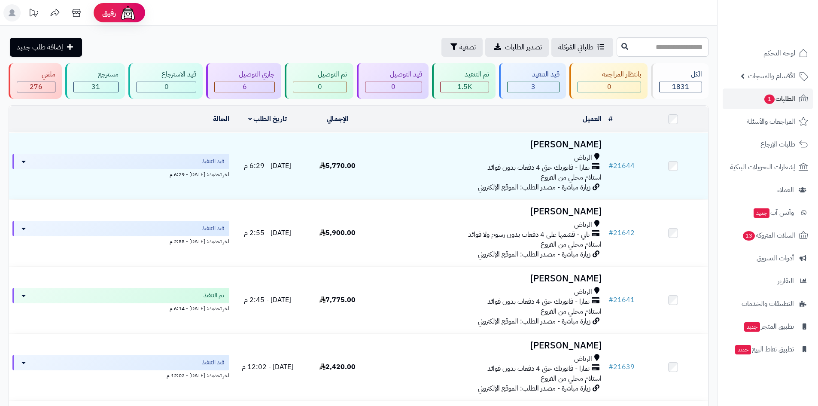
click at [787, 102] on span "الطلبات 1" at bounding box center [779, 99] width 32 height 12
click at [764, 97] on span "1" at bounding box center [769, 98] width 10 height 9
click at [778, 97] on span "الطلبات 1" at bounding box center [779, 99] width 32 height 12
click at [791, 98] on span "الطلبات 1" at bounding box center [779, 99] width 32 height 12
click at [791, 98] on span "الطلبات" at bounding box center [785, 99] width 20 height 12
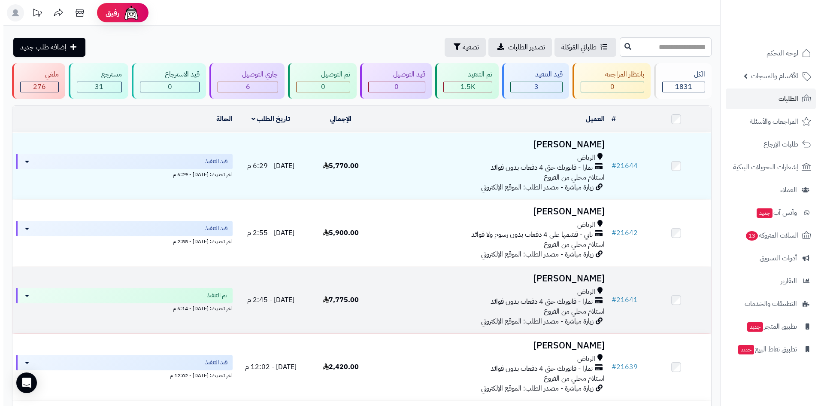
scroll to position [86, 0]
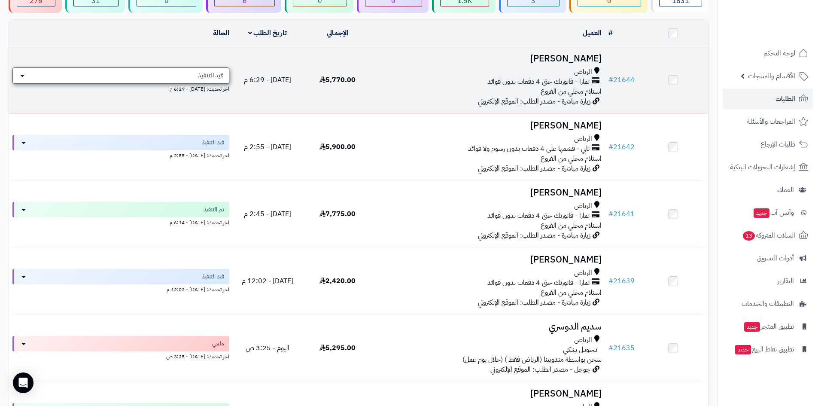
click at [222, 78] on span "قيد التنفيذ" at bounding box center [211, 75] width 26 height 9
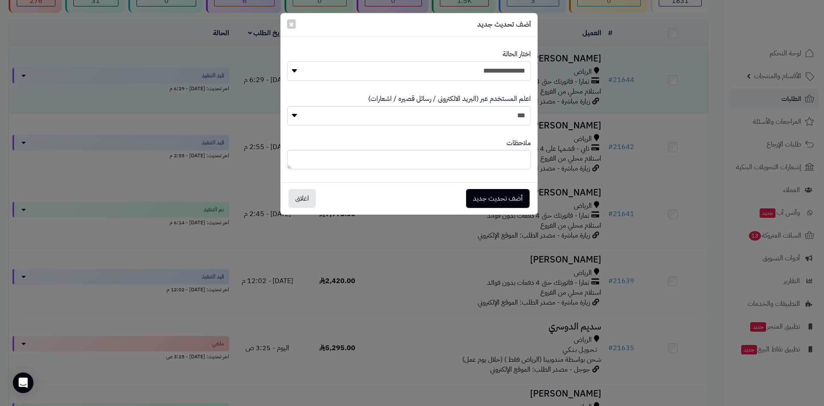
click at [462, 73] on select "**********" at bounding box center [409, 70] width 244 height 19
select select "*"
click at [287, 61] on select "**********" at bounding box center [409, 70] width 244 height 19
click at [479, 199] on button "أضف تحديث جديد" at bounding box center [498, 197] width 64 height 19
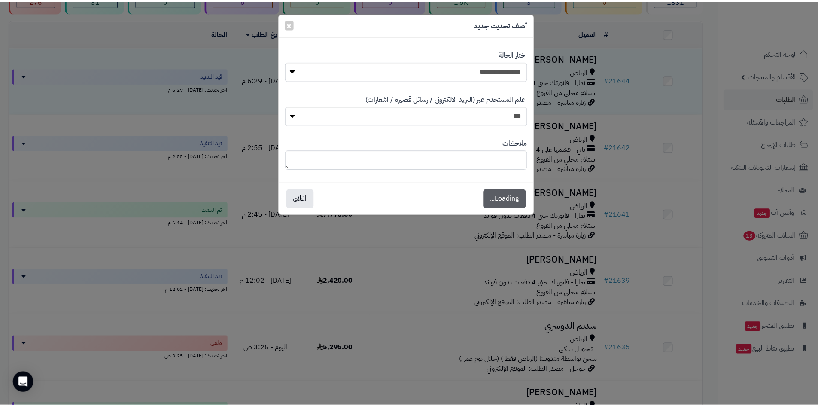
scroll to position [114, 0]
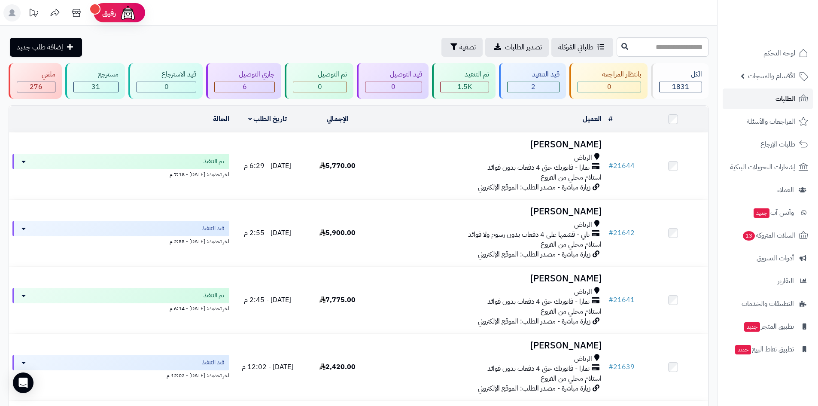
click at [773, 97] on link "الطلبات" at bounding box center [768, 98] width 90 height 21
click at [777, 95] on span "الطلبات" at bounding box center [785, 99] width 20 height 12
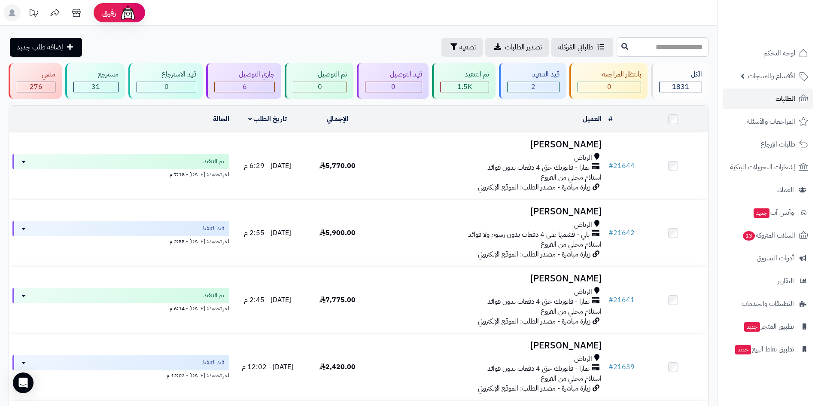
click at [777, 95] on span "الطلبات" at bounding box center [785, 99] width 20 height 12
click at [778, 95] on span "الطلبات" at bounding box center [785, 99] width 20 height 12
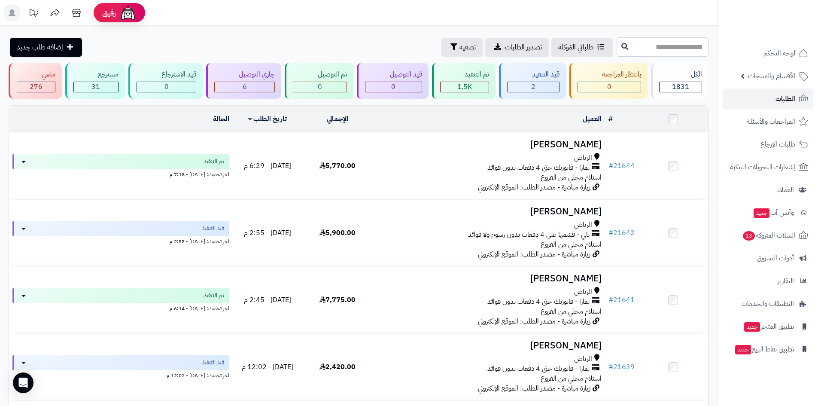
click at [778, 95] on span "الطلبات" at bounding box center [785, 99] width 20 height 12
click at [763, 231] on span "السلات المتروكة 13" at bounding box center [768, 235] width 54 height 12
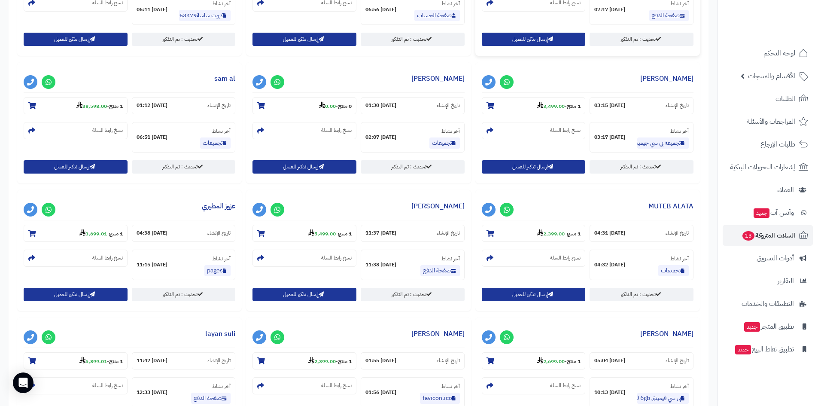
scroll to position [301, 0]
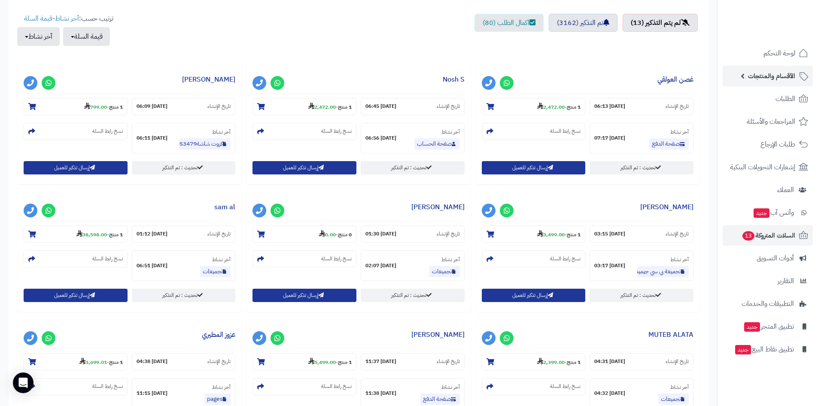
click at [769, 72] on span "الأقسام والمنتجات" at bounding box center [771, 76] width 47 height 12
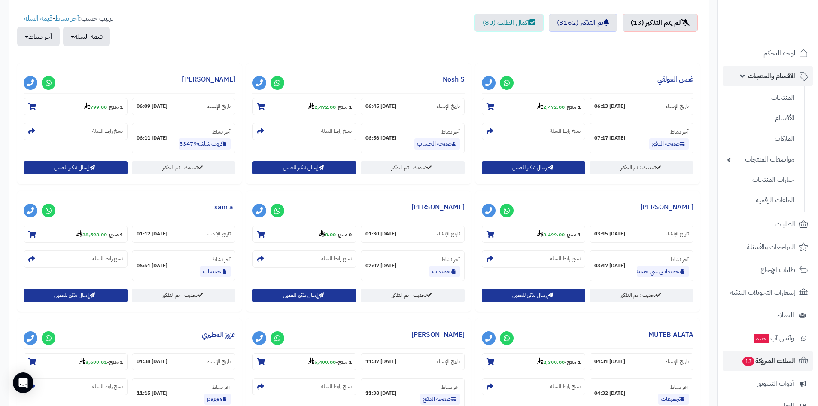
click at [763, 76] on span "الأقسام والمنتجات" at bounding box center [771, 76] width 47 height 12
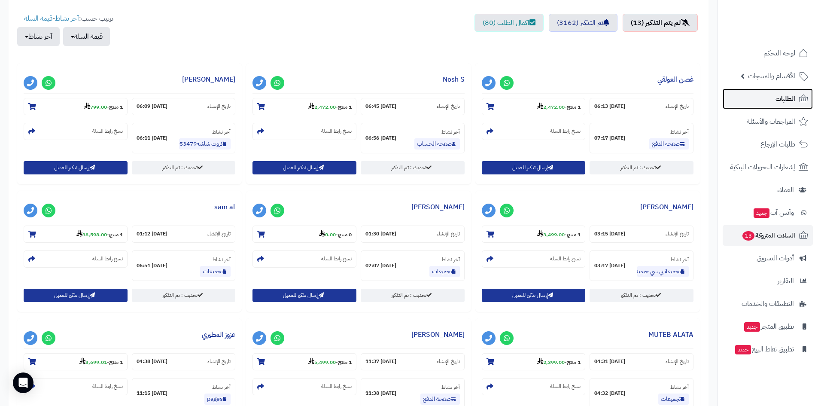
click at [785, 99] on span "الطلبات" at bounding box center [785, 99] width 20 height 12
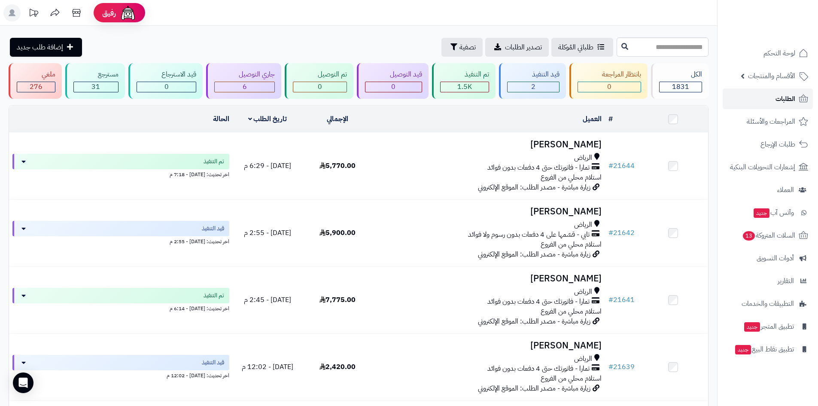
click at [780, 101] on span "الطلبات" at bounding box center [785, 99] width 20 height 12
click at [781, 103] on span "الطلبات" at bounding box center [785, 99] width 20 height 12
click at [787, 54] on span "لوحة التحكم" at bounding box center [779, 53] width 31 height 12
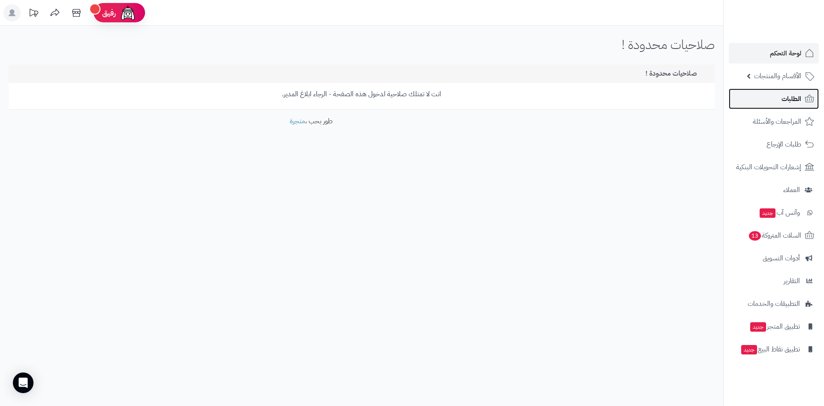
click at [792, 95] on span "الطلبات" at bounding box center [792, 99] width 20 height 12
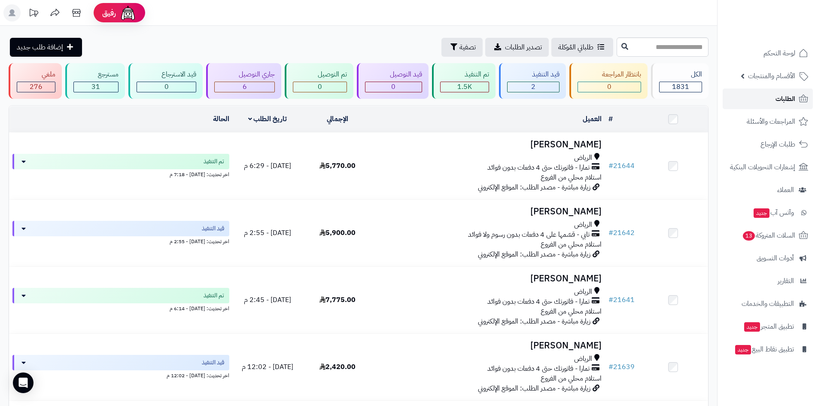
click at [792, 99] on span "الطلبات" at bounding box center [785, 99] width 20 height 12
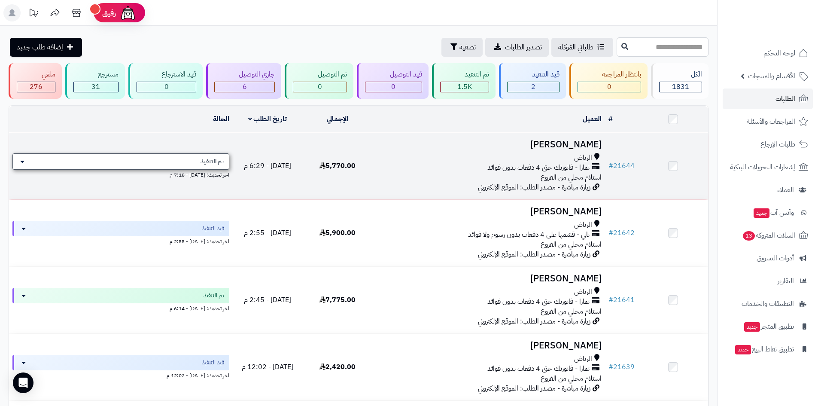
click at [207, 158] on span "تم التنفيذ" at bounding box center [211, 161] width 23 height 9
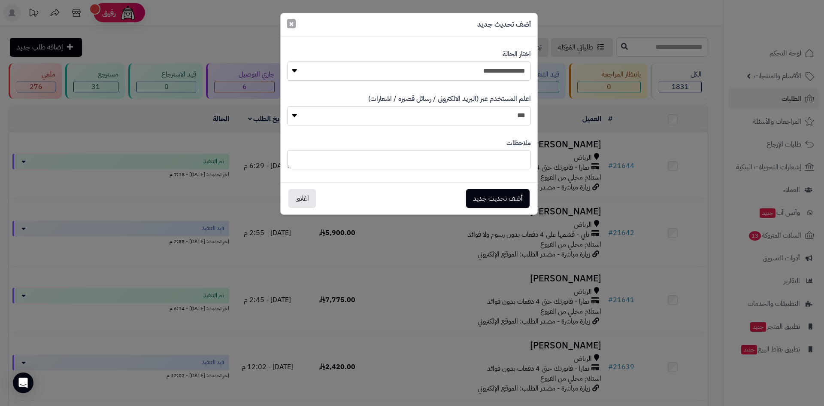
click at [292, 25] on span "×" at bounding box center [291, 23] width 5 height 13
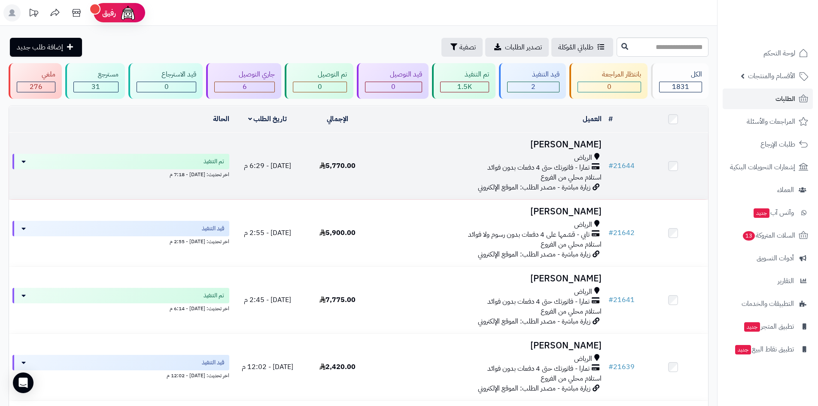
click at [492, 156] on div "الرياض" at bounding box center [489, 158] width 226 height 10
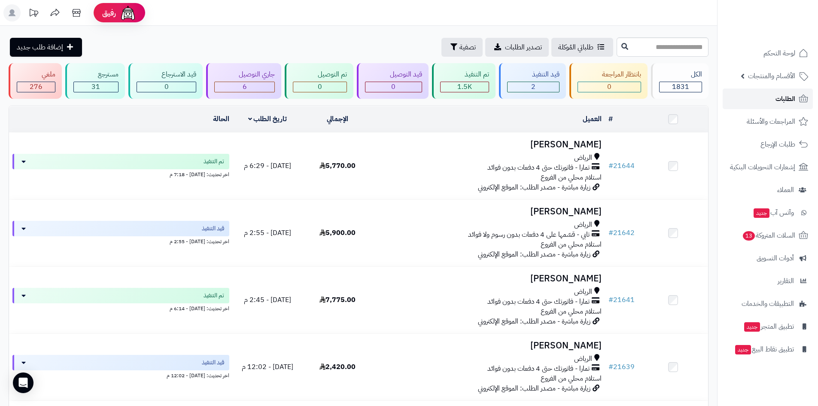
click at [776, 102] on span "الطلبات" at bounding box center [785, 99] width 20 height 12
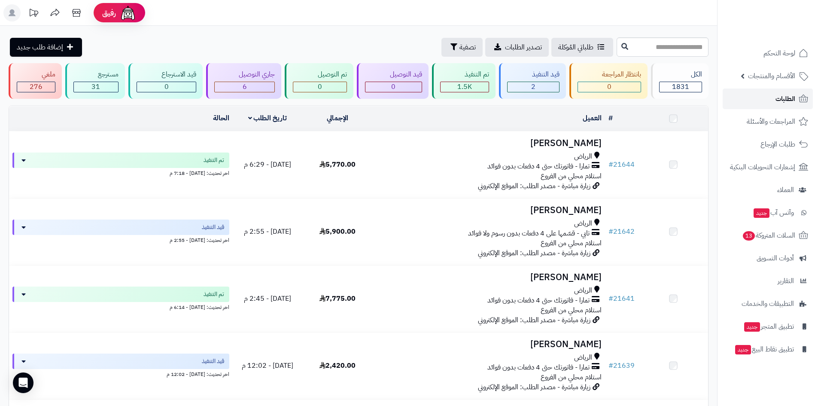
click at [776, 102] on span "الطلبات" at bounding box center [785, 99] width 20 height 12
click at [772, 98] on link "الطلبات" at bounding box center [768, 98] width 90 height 21
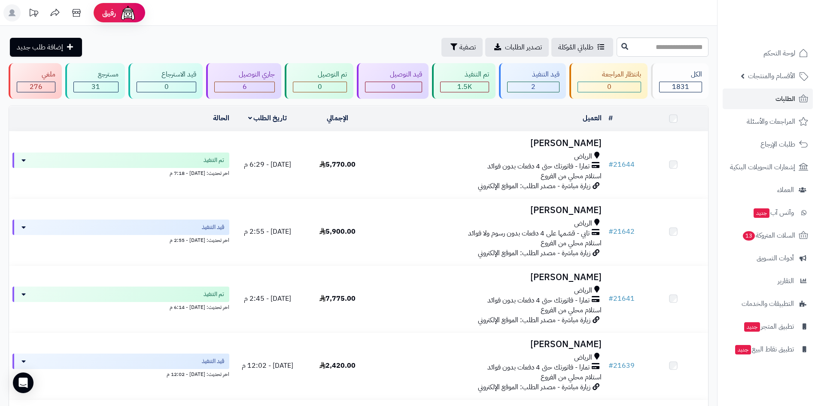
click at [772, 98] on link "الطلبات" at bounding box center [768, 98] width 90 height 21
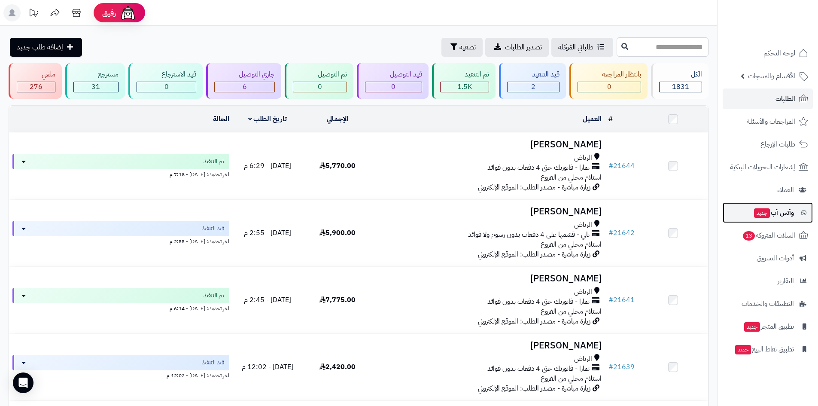
click at [771, 217] on span "وآتس آب جديد" at bounding box center [773, 212] width 41 height 12
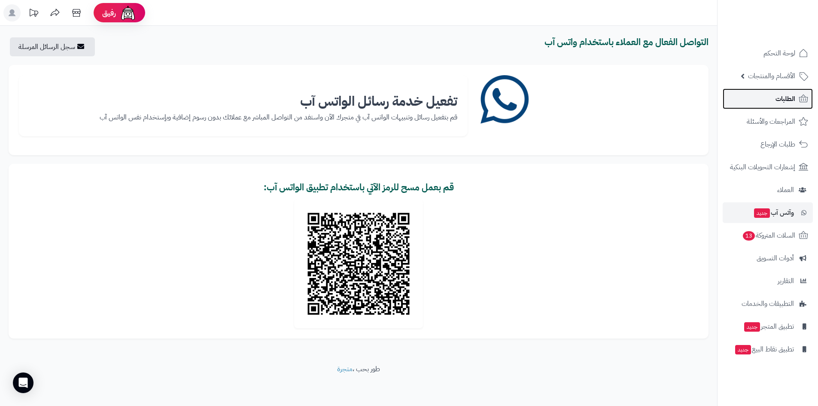
click at [780, 94] on span "الطلبات" at bounding box center [785, 99] width 20 height 12
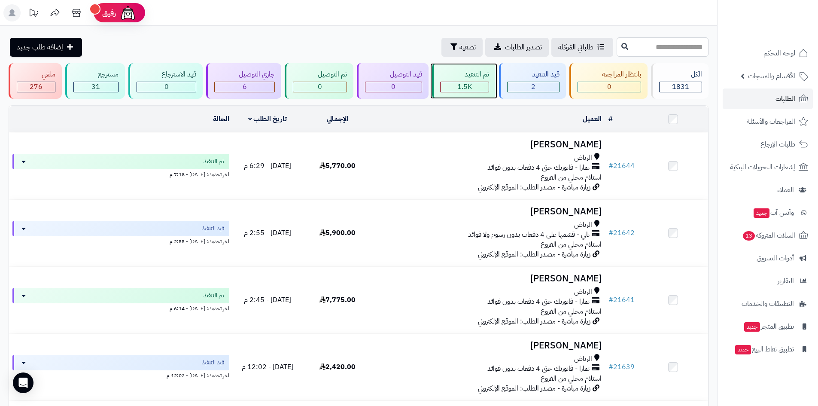
click at [473, 82] on div "1.5K" at bounding box center [464, 87] width 49 height 10
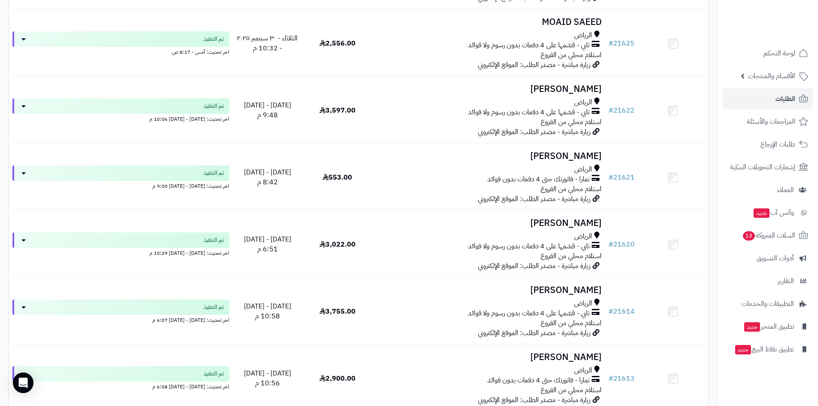
scroll to position [515, 0]
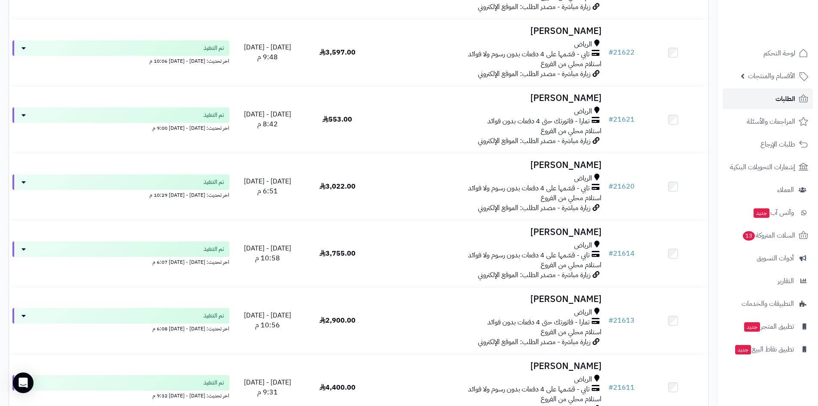
click at [773, 101] on link "الطلبات" at bounding box center [768, 98] width 90 height 21
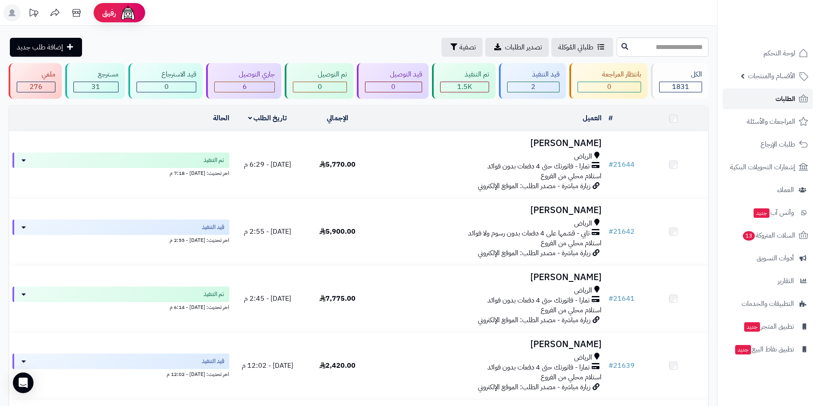
click at [773, 101] on link "الطلبات" at bounding box center [768, 98] width 90 height 21
click at [773, 100] on link "الطلبات" at bounding box center [768, 98] width 90 height 21
drag, startPoint x: 0, startPoint y: 0, endPoint x: 772, endPoint y: 100, distance: 778.3
click at [772, 100] on link "الطلبات" at bounding box center [768, 98] width 90 height 21
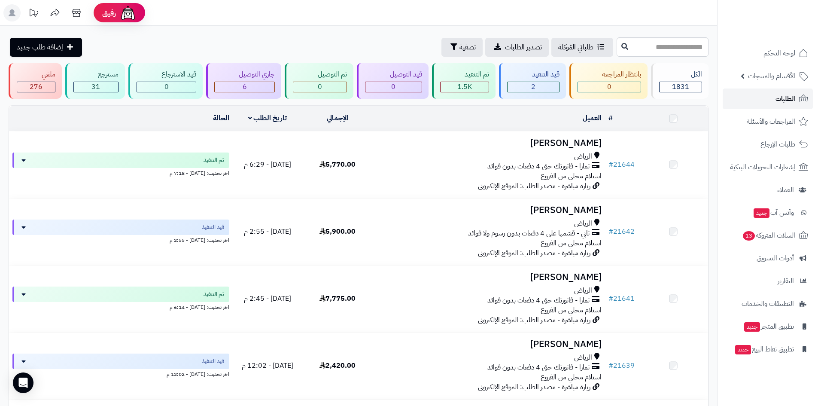
click at [772, 100] on link "الطلبات" at bounding box center [768, 98] width 90 height 21
click at [772, 99] on link "الطلبات" at bounding box center [768, 98] width 90 height 21
click at [783, 99] on span "الطلبات" at bounding box center [785, 99] width 20 height 12
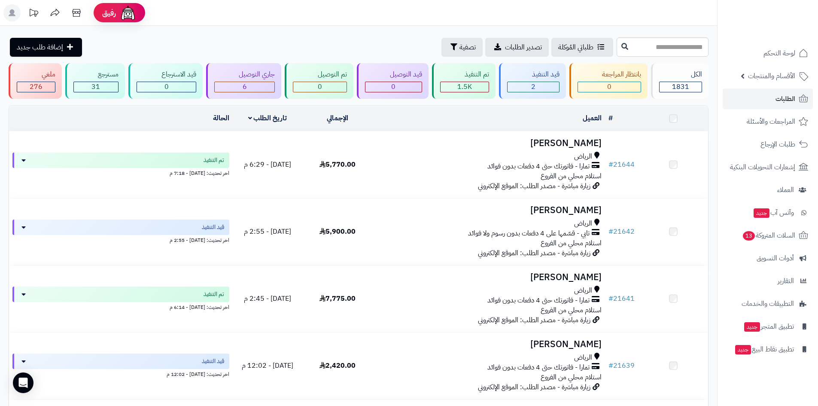
click at [783, 99] on span "الطلبات" at bounding box center [785, 99] width 20 height 12
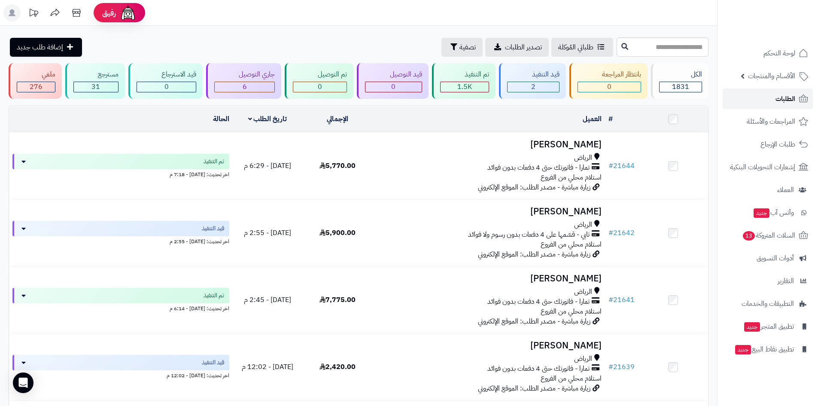
click at [783, 99] on span "الطلبات" at bounding box center [785, 99] width 20 height 12
click at [773, 94] on link "الطلبات" at bounding box center [768, 98] width 90 height 21
click at [774, 228] on link "السلات المتروكة 13" at bounding box center [768, 235] width 90 height 21
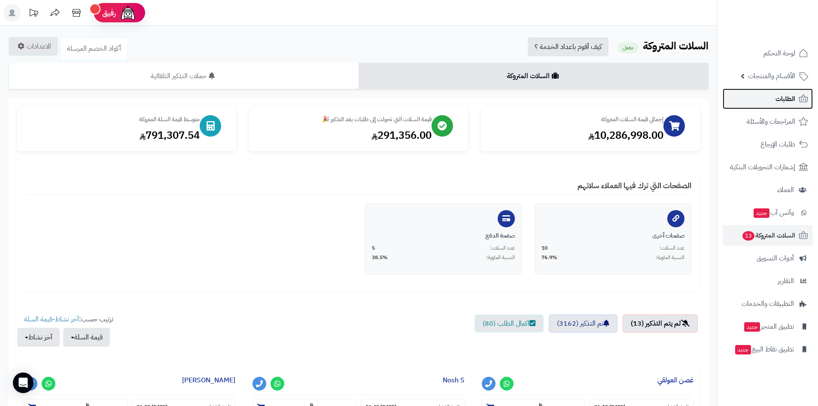
click at [783, 98] on span "الطلبات" at bounding box center [785, 99] width 20 height 12
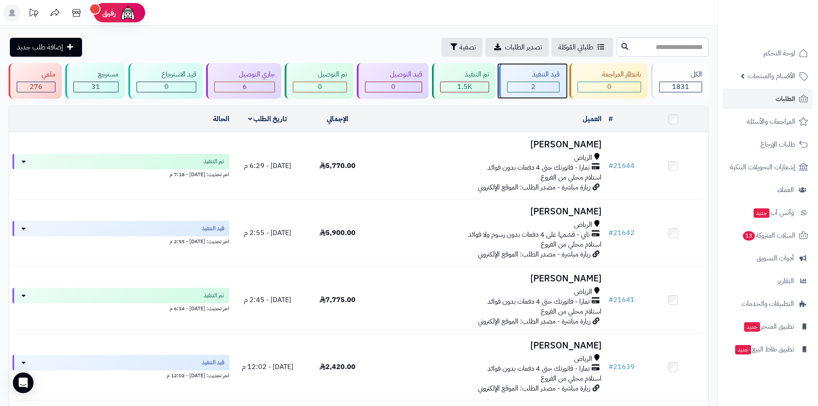
click at [545, 84] on div "2" at bounding box center [533, 87] width 52 height 10
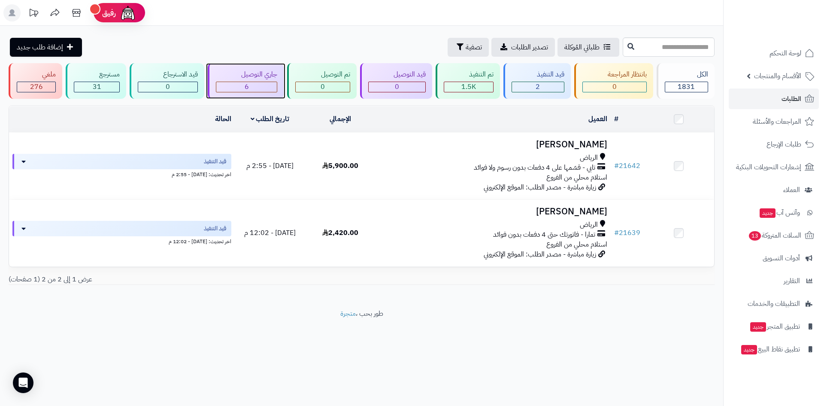
click at [228, 82] on div "6" at bounding box center [246, 87] width 61 height 10
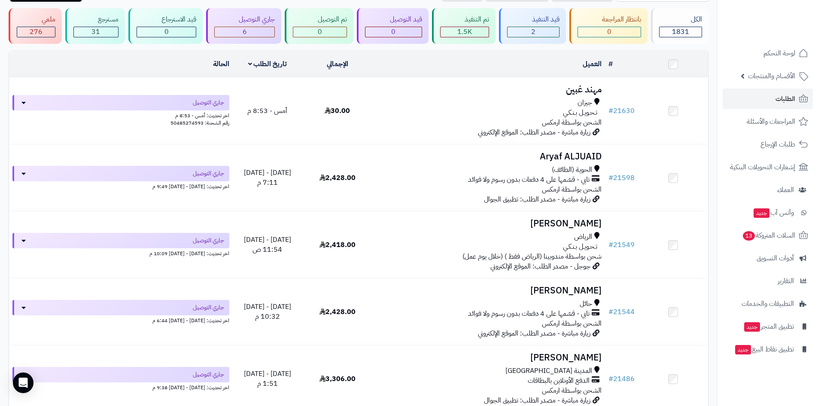
scroll to position [43, 0]
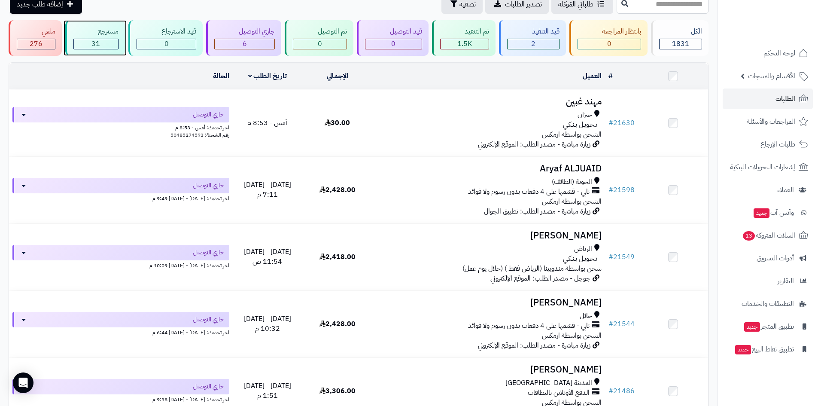
click at [100, 43] on div "31" at bounding box center [96, 44] width 45 height 10
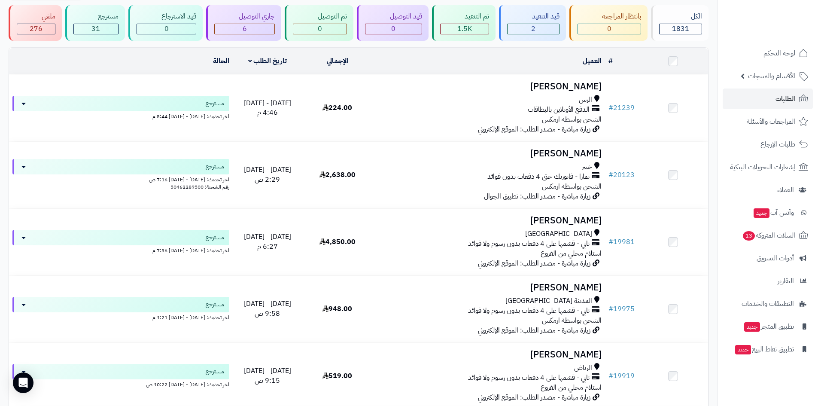
scroll to position [43, 0]
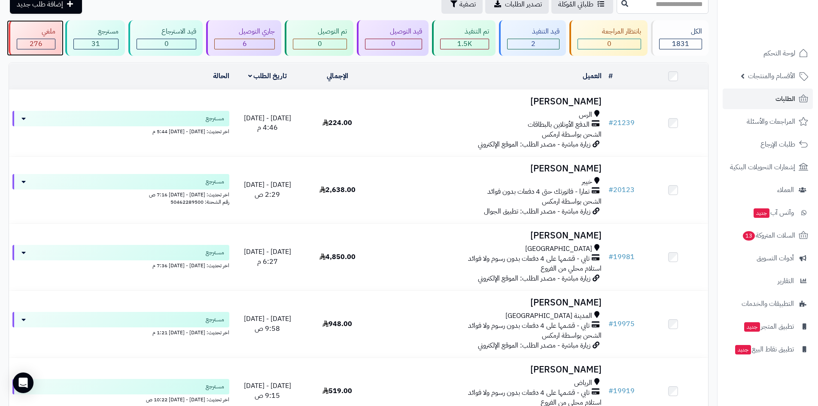
click at [30, 39] on span "276" at bounding box center [36, 44] width 13 height 10
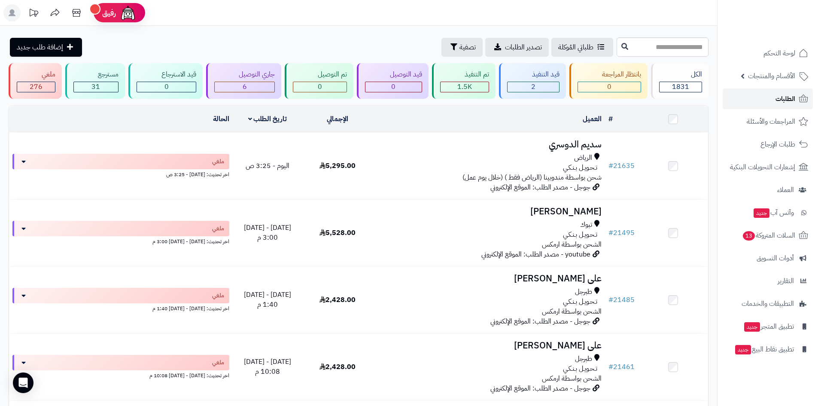
click at [790, 96] on span "الطلبات" at bounding box center [785, 99] width 20 height 12
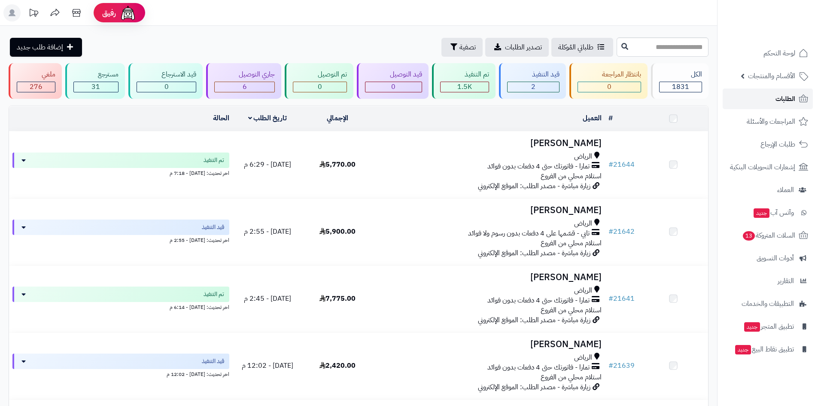
click at [790, 96] on span "الطلبات" at bounding box center [785, 99] width 20 height 12
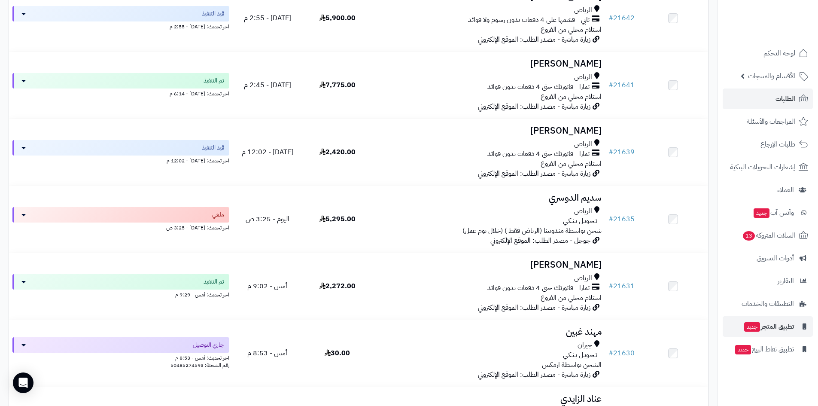
scroll to position [258, 0]
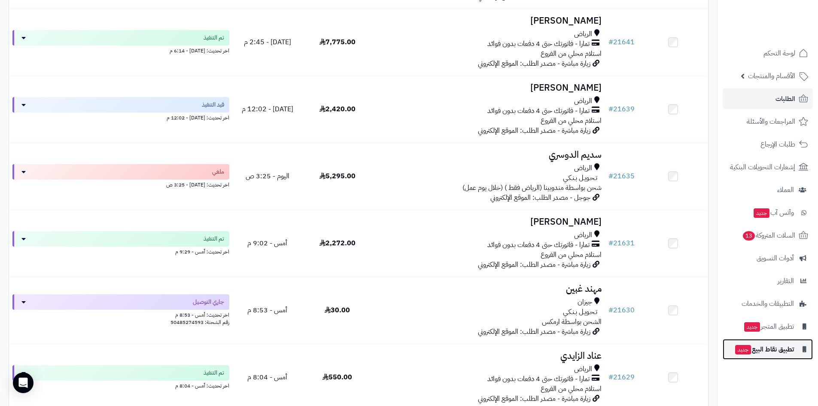
click at [780, 347] on span "تطبيق نقاط البيع جديد" at bounding box center [764, 349] width 60 height 12
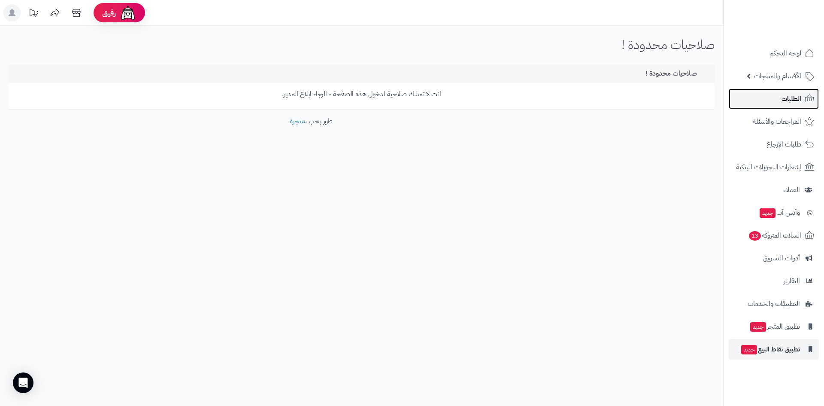
click at [800, 98] on span "الطلبات" at bounding box center [792, 99] width 20 height 12
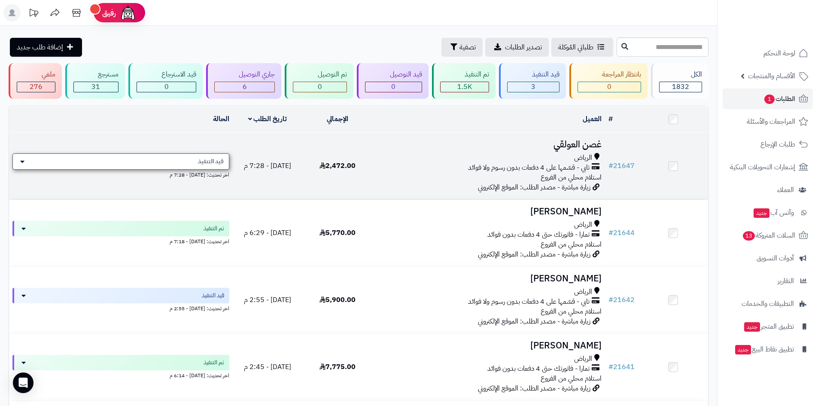
click at [214, 157] on span "قيد التنفيذ" at bounding box center [211, 161] width 26 height 9
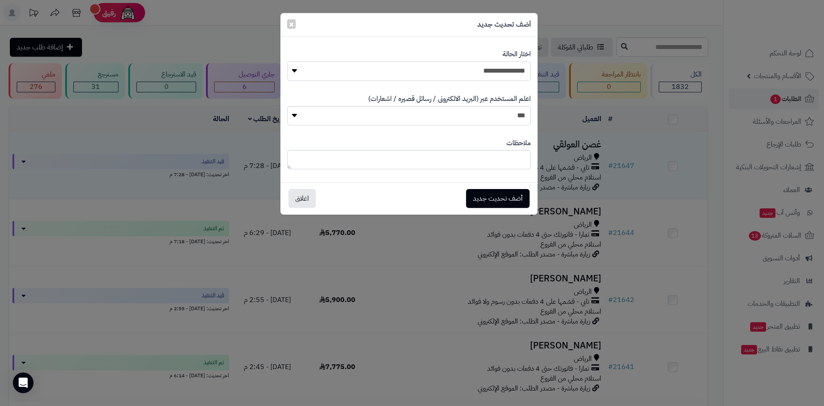
click at [511, 74] on select "**********" at bounding box center [409, 70] width 244 height 19
select select "*"
click at [287, 61] on select "**********" at bounding box center [409, 70] width 244 height 19
drag, startPoint x: 511, startPoint y: 199, endPoint x: 519, endPoint y: 215, distance: 18.4
click at [510, 199] on button "أضف تحديث جديد" at bounding box center [498, 198] width 64 height 19
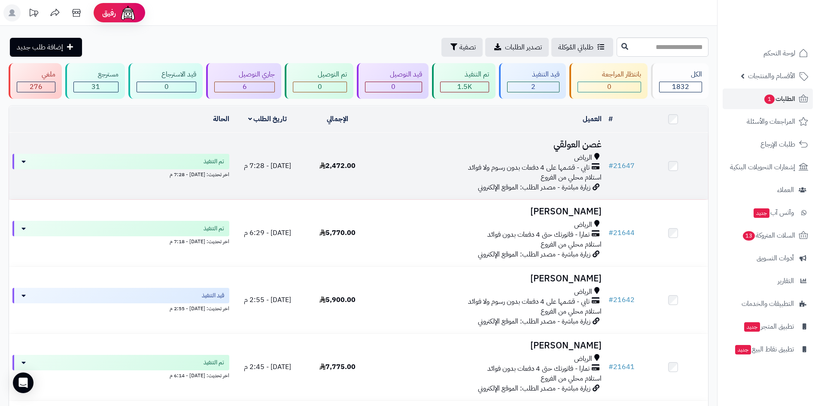
click at [494, 167] on span "تابي - قسّمها على 4 دفعات بدون رسوم ولا فوائد" at bounding box center [528, 168] width 121 height 10
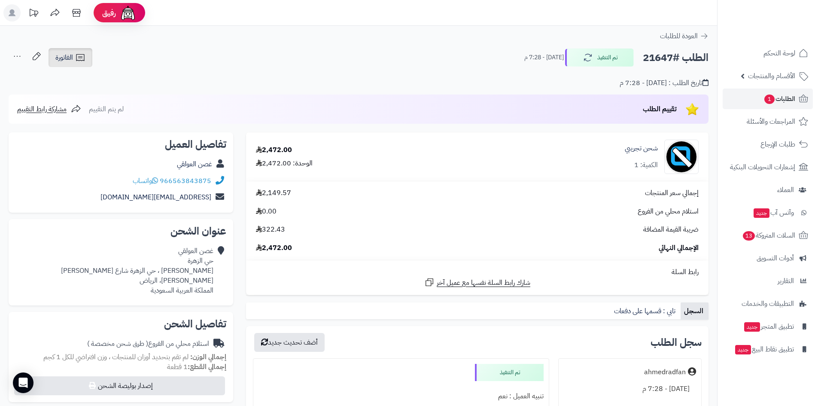
click at [75, 53] on link "الفاتورة" at bounding box center [71, 57] width 44 height 19
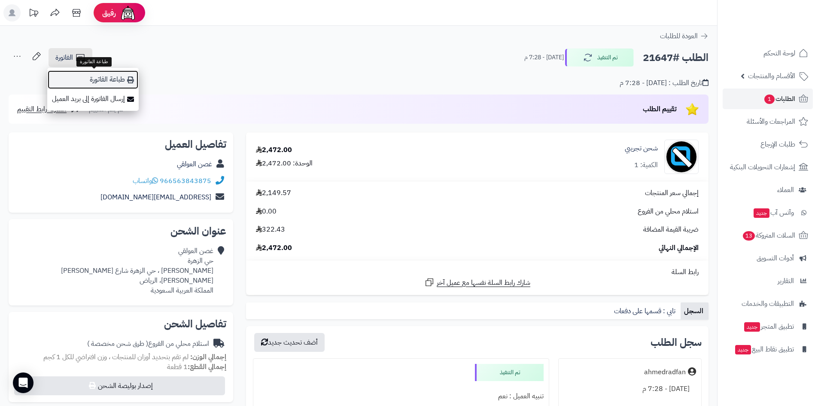
click at [121, 82] on link "طباعة الفاتورة" at bounding box center [92, 79] width 91 height 19
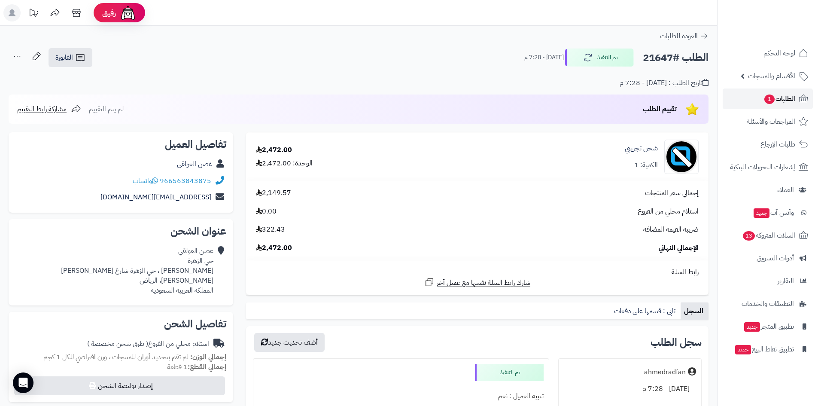
click at [777, 98] on span "الطلبات 1" at bounding box center [779, 99] width 32 height 12
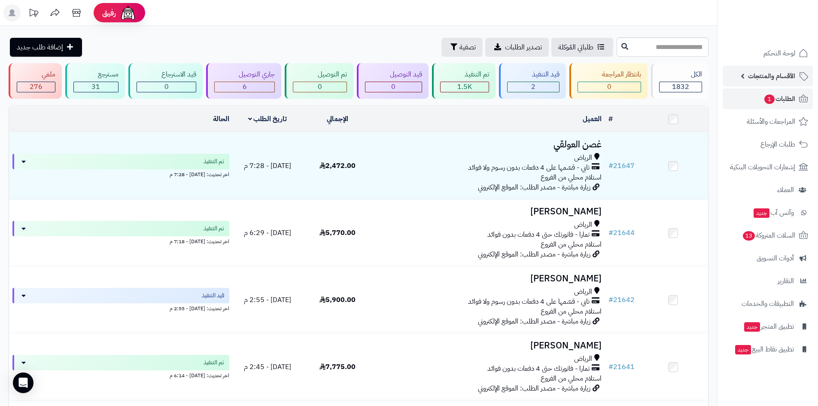
click at [780, 82] on span "الأقسام والمنتجات" at bounding box center [771, 76] width 47 height 12
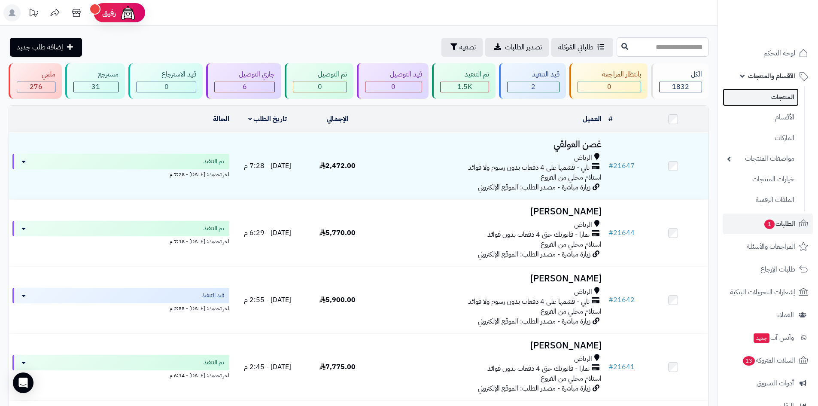
click at [781, 96] on link "المنتجات" at bounding box center [761, 97] width 76 height 18
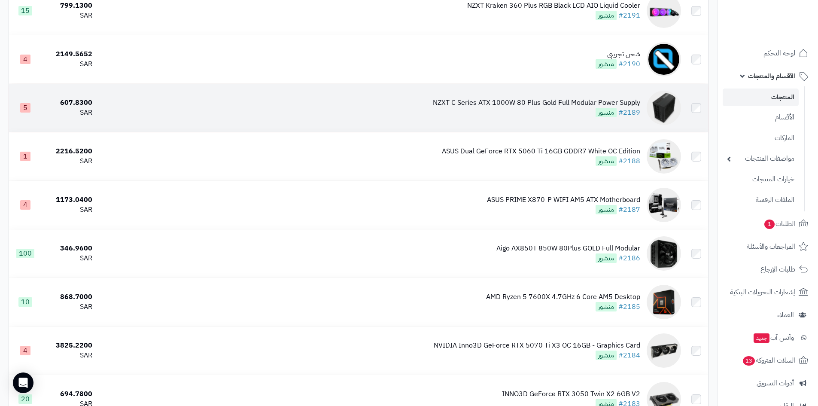
scroll to position [1288, 0]
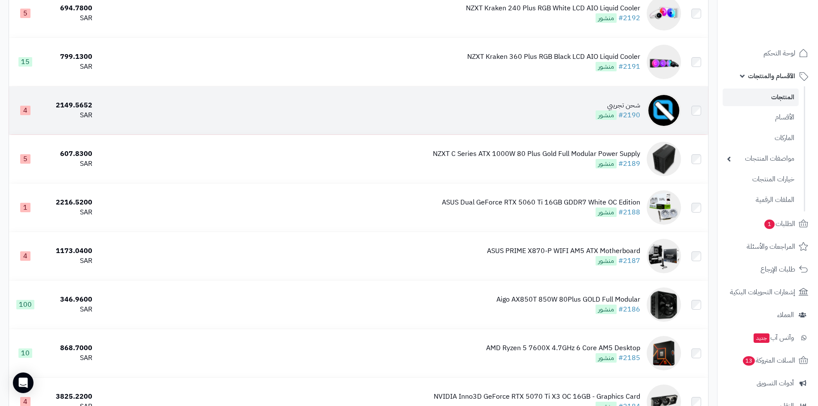
click at [565, 112] on td "شحن تجريبي #2190 منشور" at bounding box center [390, 110] width 589 height 48
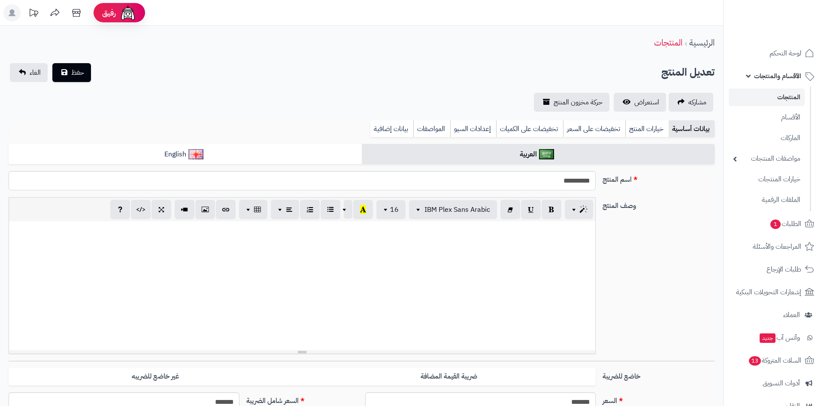
select select
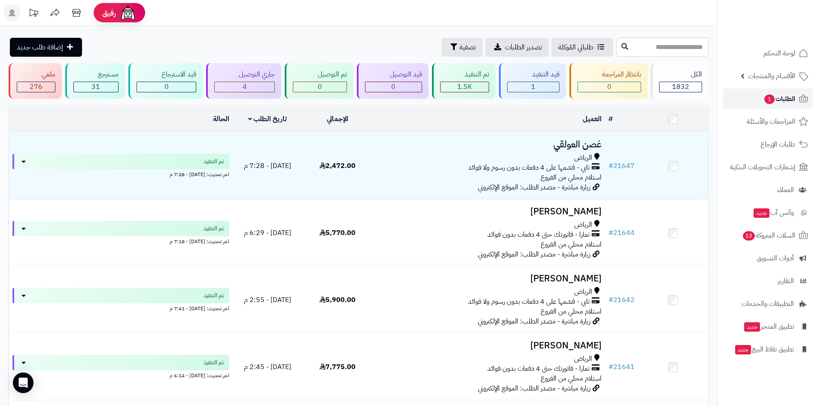
click at [779, 99] on span "الطلبات 1" at bounding box center [779, 99] width 32 height 12
